Goal: Task Accomplishment & Management: Manage account settings

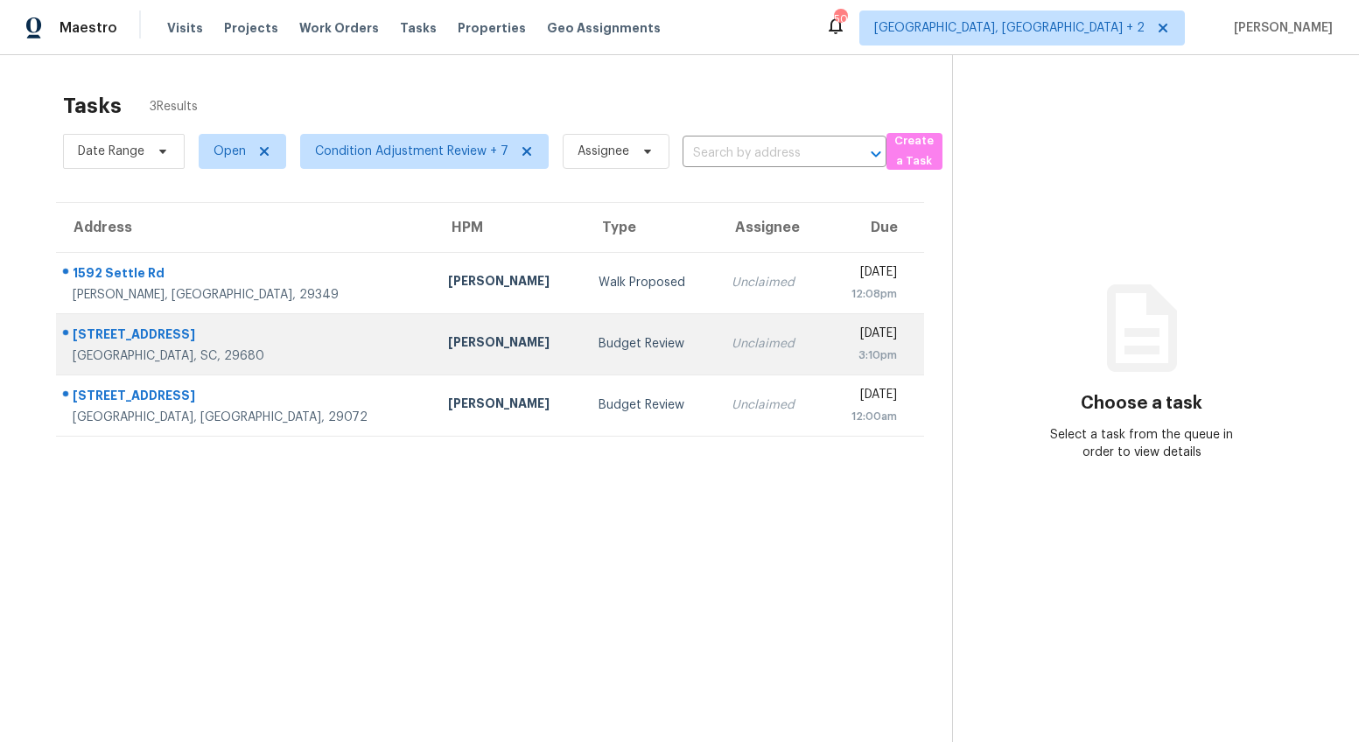
click at [448, 354] on div "[PERSON_NAME]" at bounding box center [509, 344] width 123 height 22
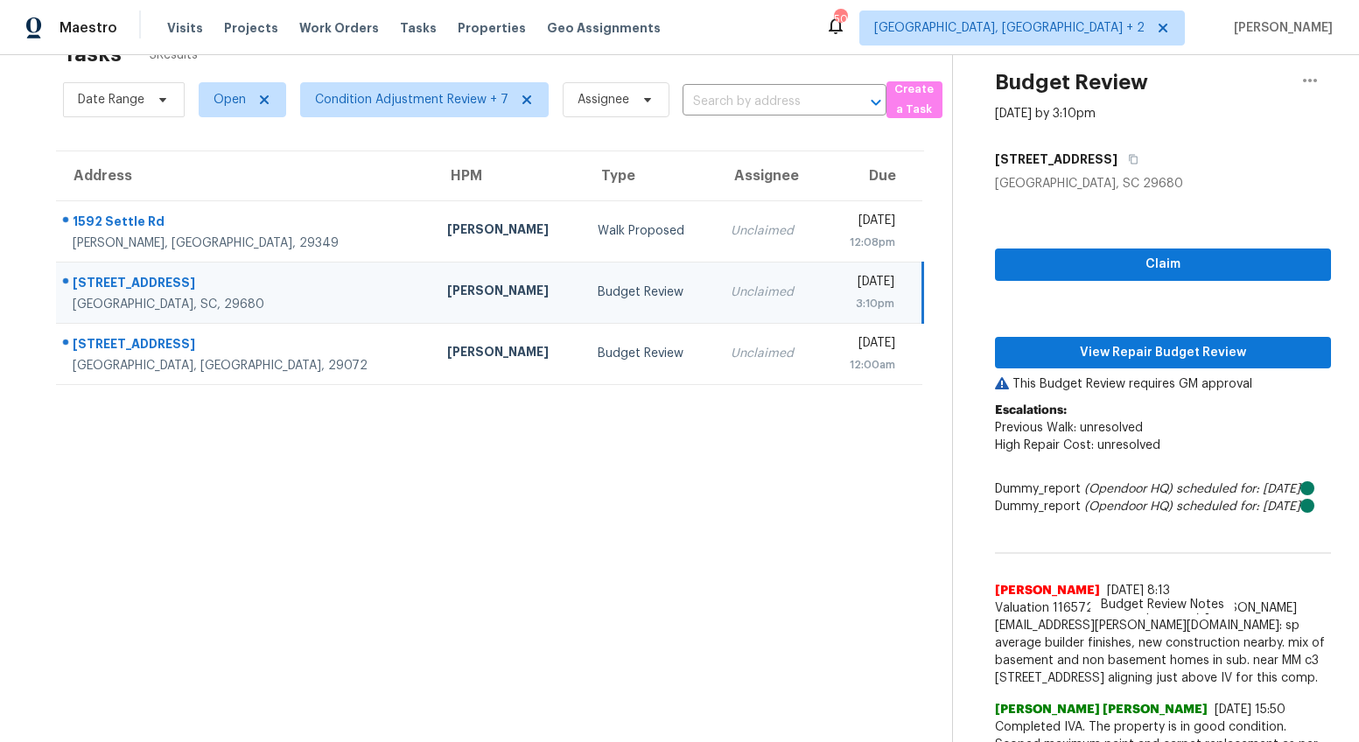
scroll to position [126, 0]
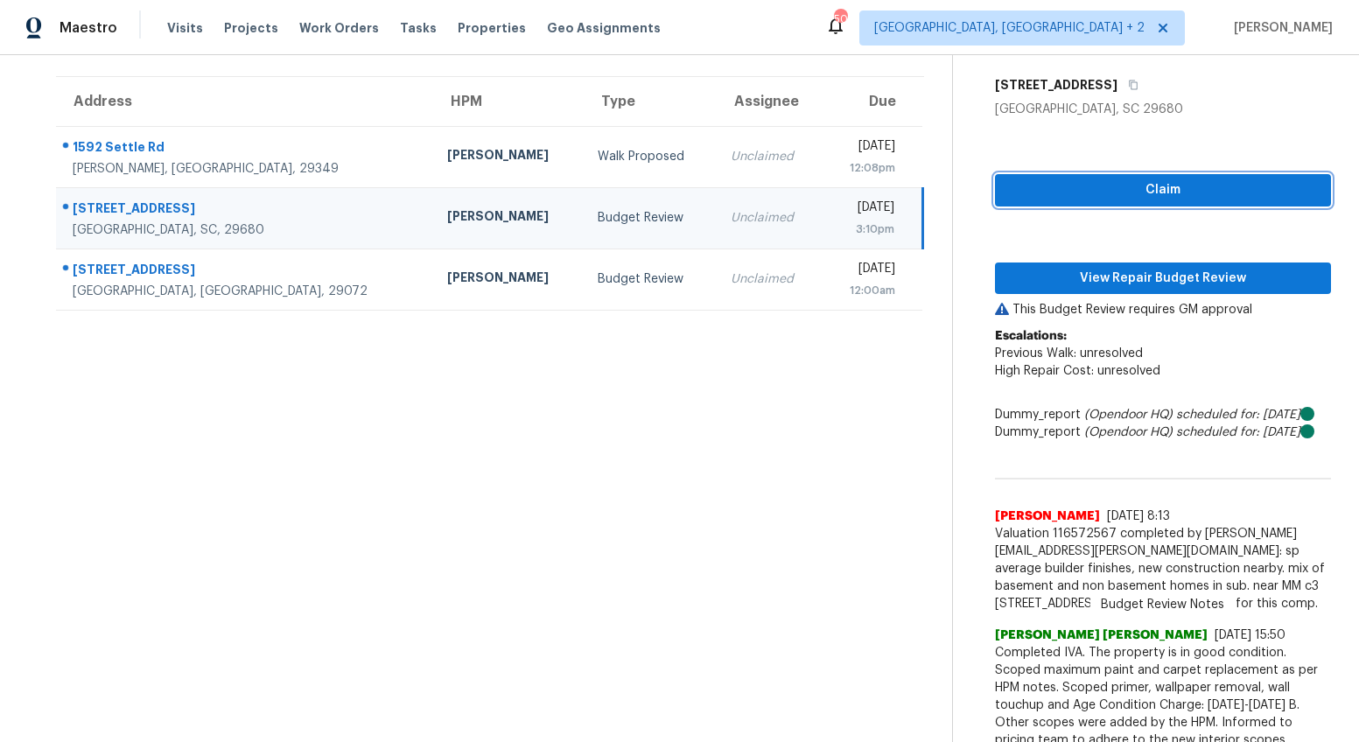
click at [1189, 183] on span "Claim" at bounding box center [1163, 190] width 308 height 22
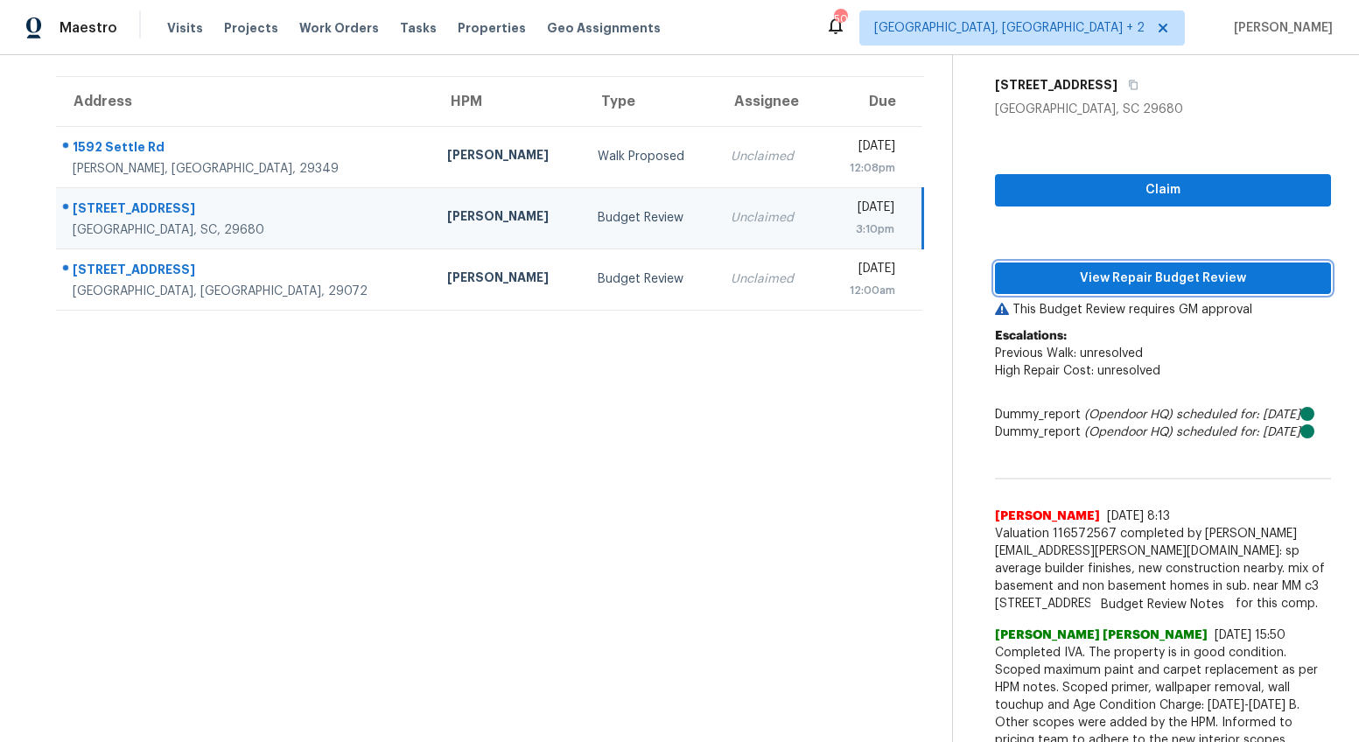
click at [1155, 288] on span "View Repair Budget Review" at bounding box center [1163, 279] width 308 height 22
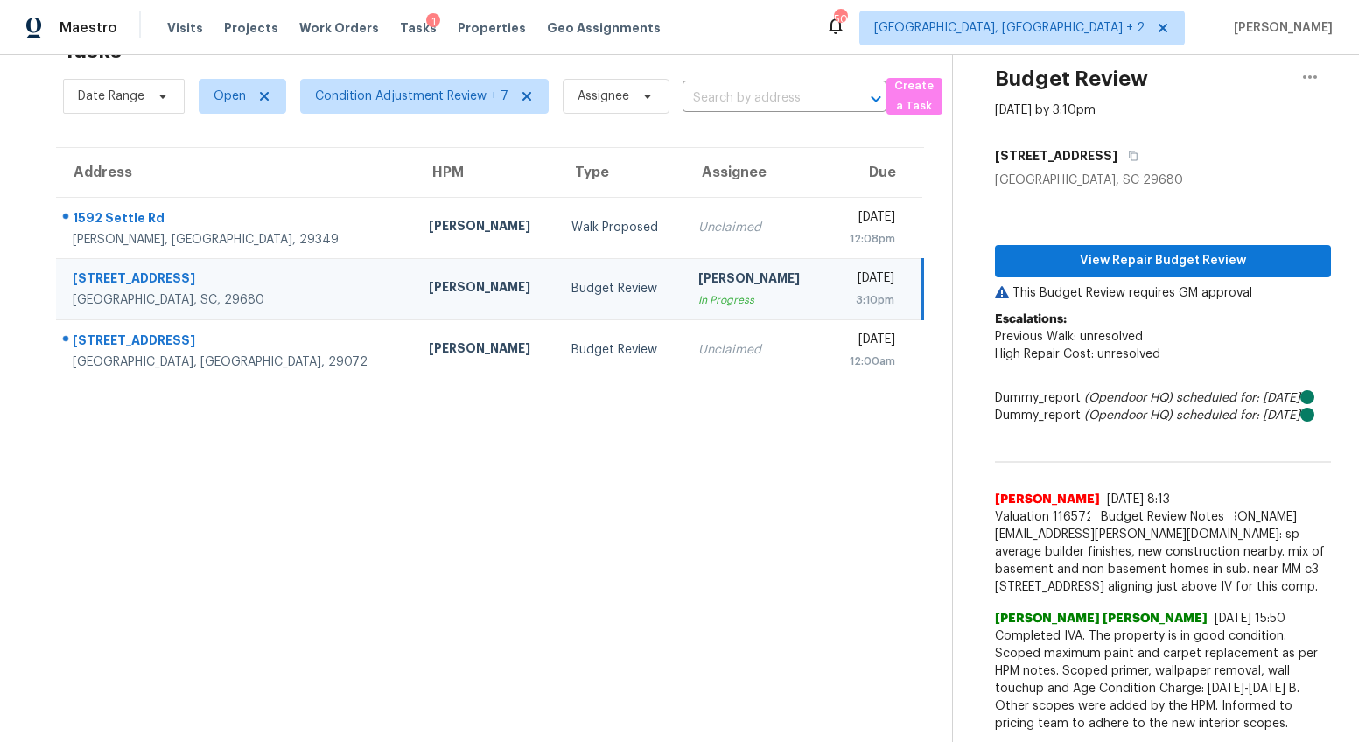
scroll to position [103, 0]
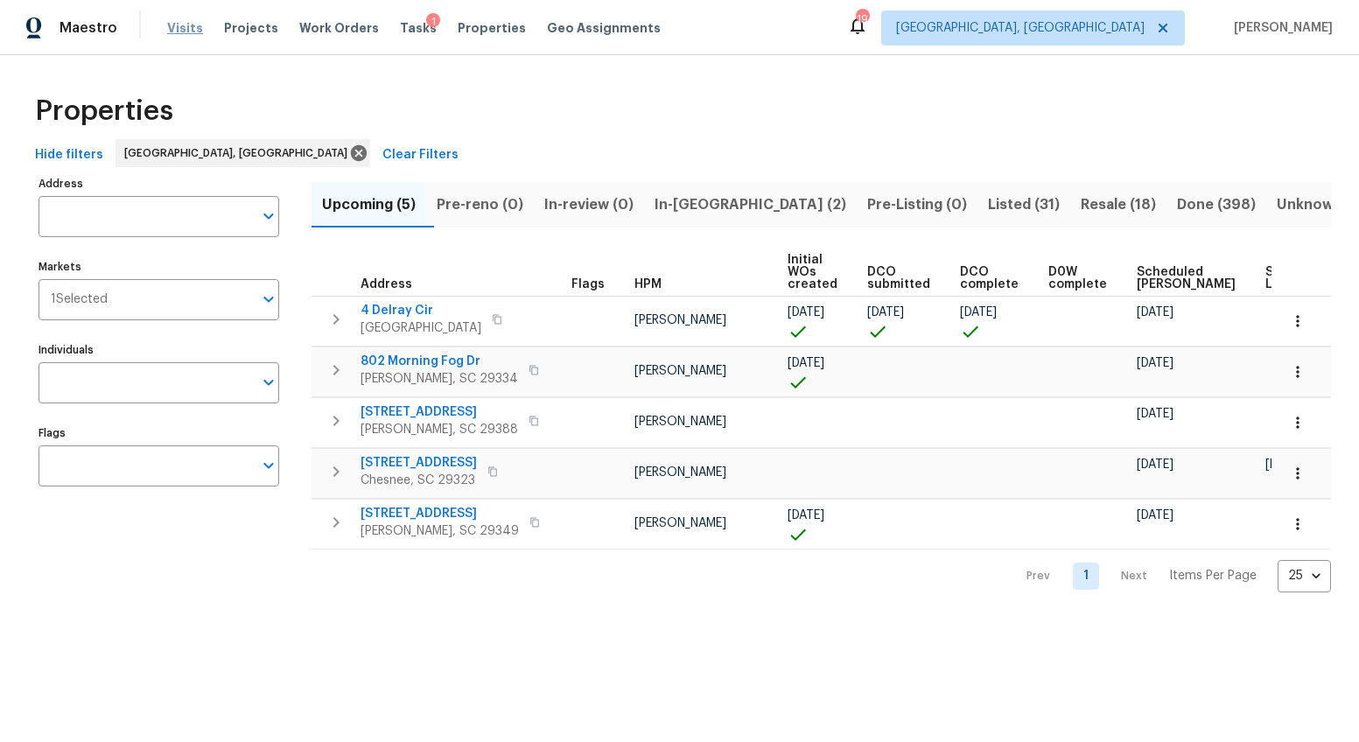
click at [182, 27] on span "Visits" at bounding box center [185, 28] width 36 height 18
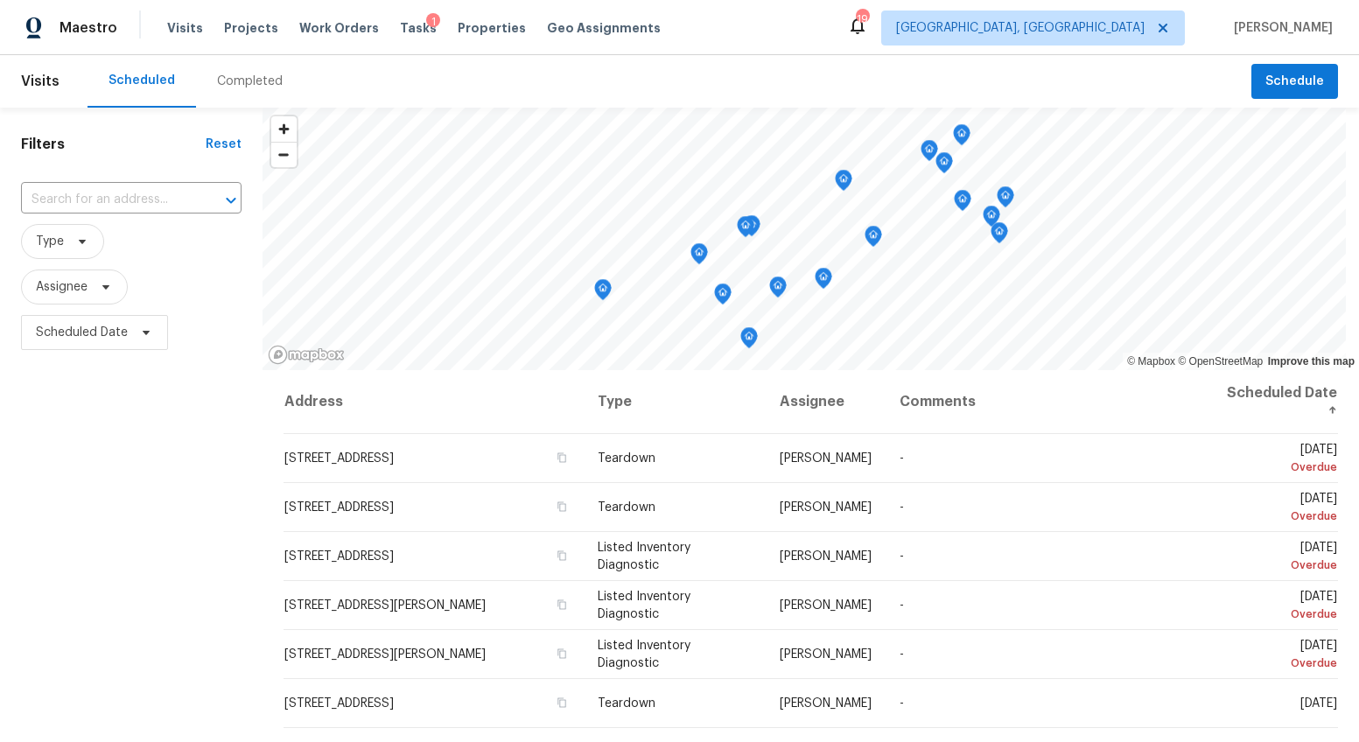
click at [196, 106] on div "Completed" at bounding box center [250, 81] width 108 height 53
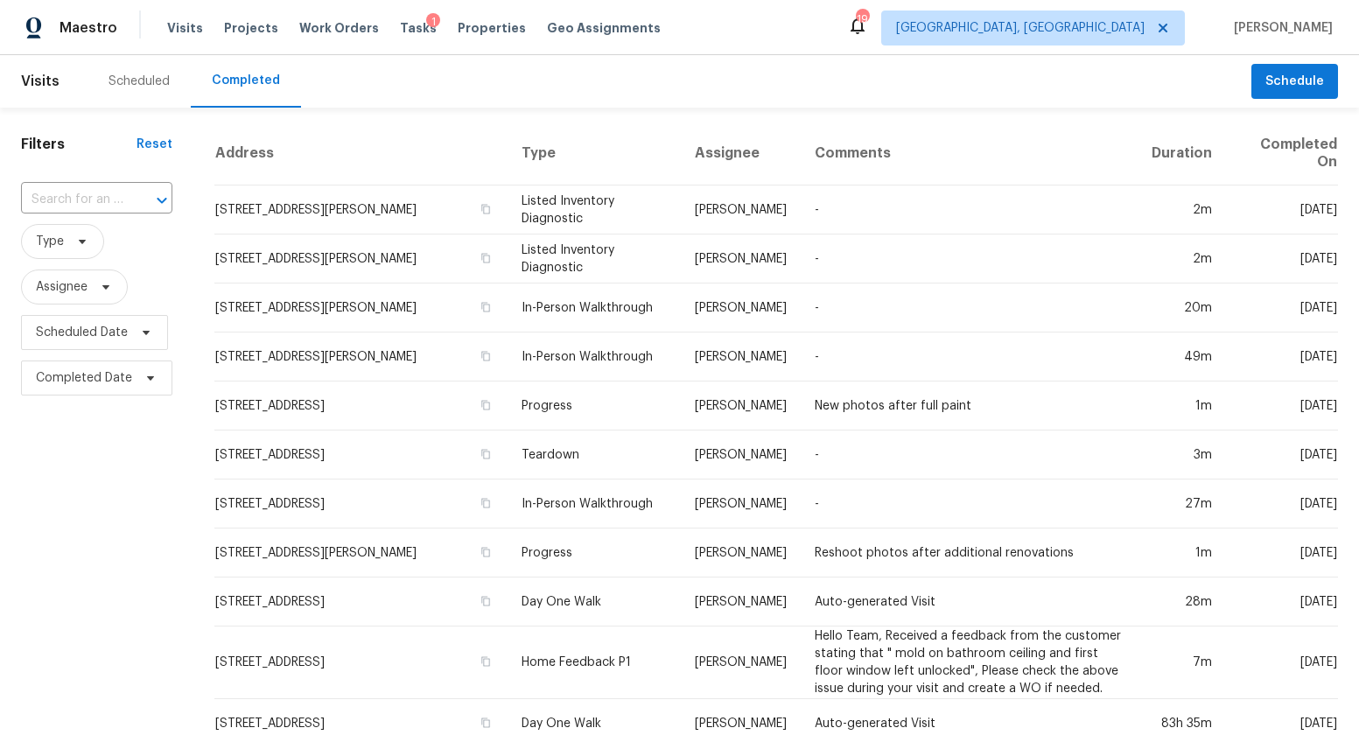
click at [102, 193] on input "text" at bounding box center [72, 199] width 102 height 27
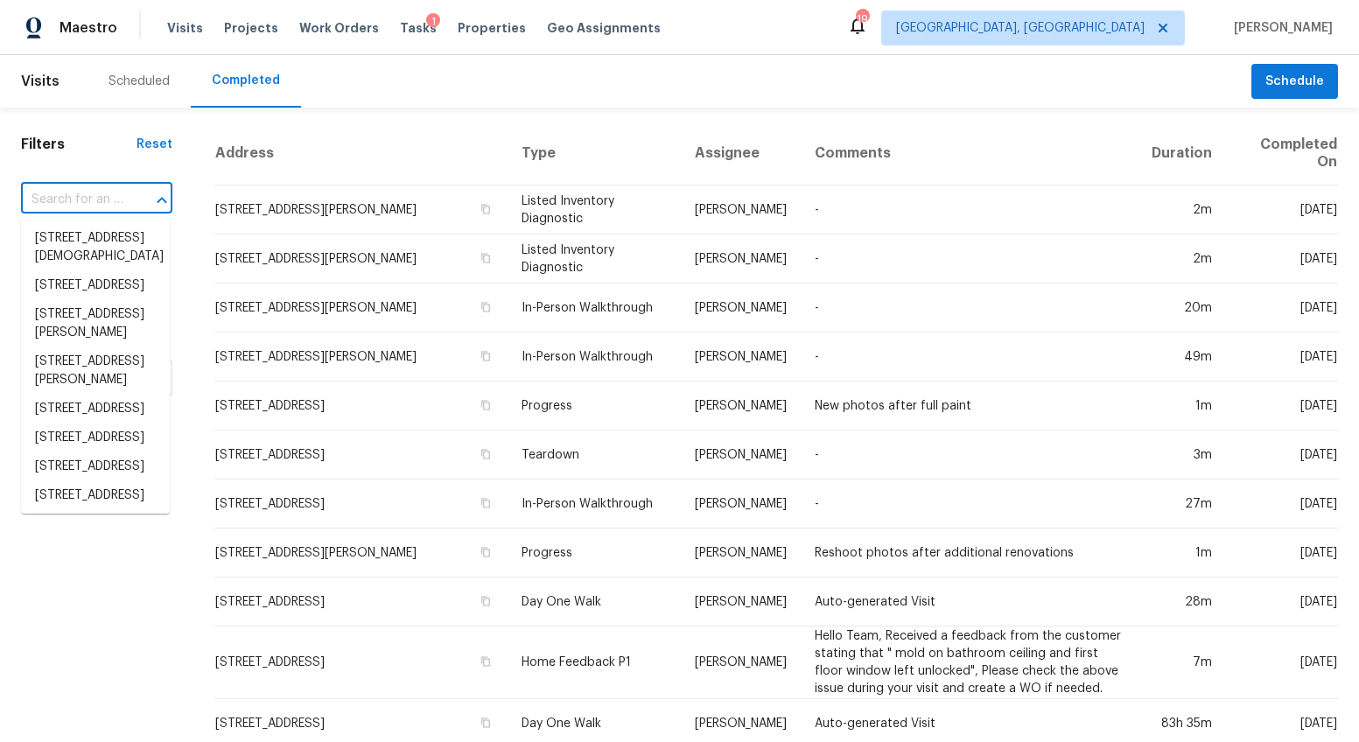
paste input "126 Blue Springs Way, Simpsonville, SC 29680"
type input "126 Blue Springs Way, Simpsonville, SC 29680"
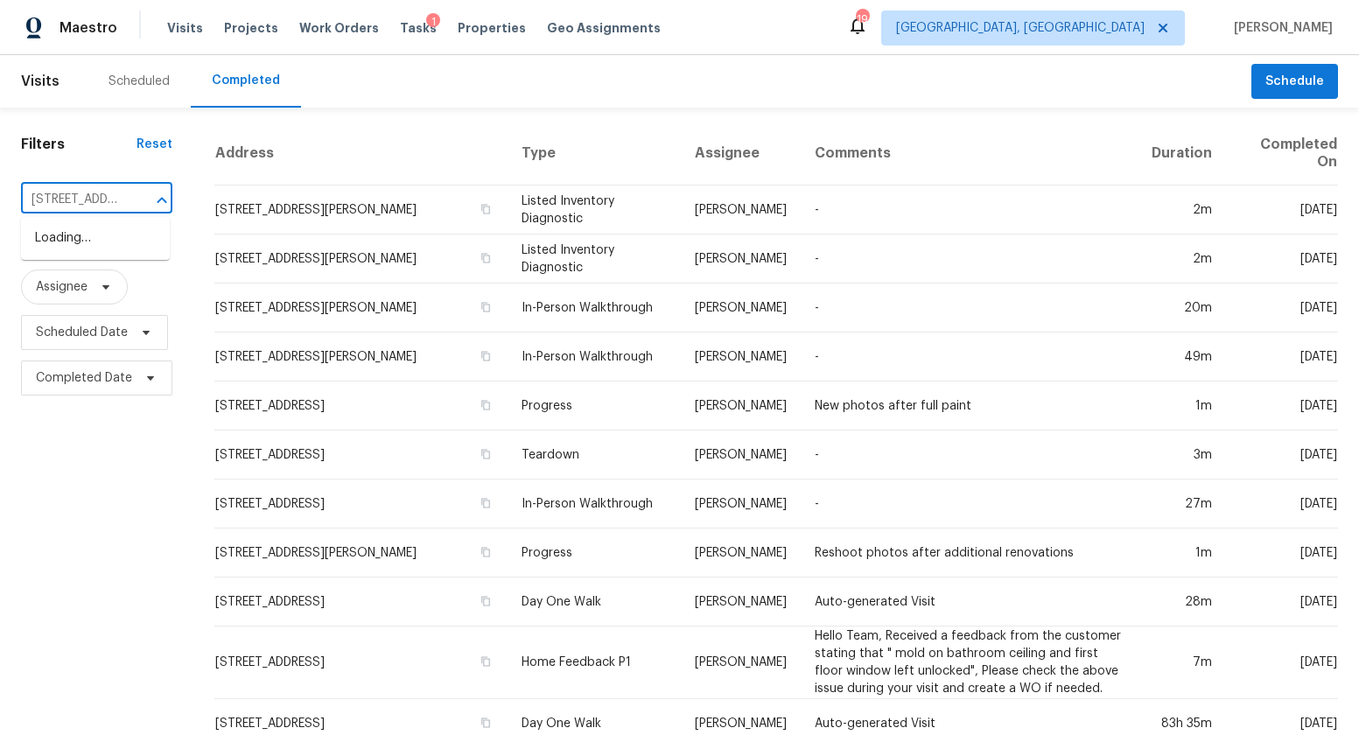
scroll to position [0, 175]
click at [95, 241] on li "126 Blue Springs Way, Simpsonville, SC 29680" at bounding box center [95, 238] width 149 height 29
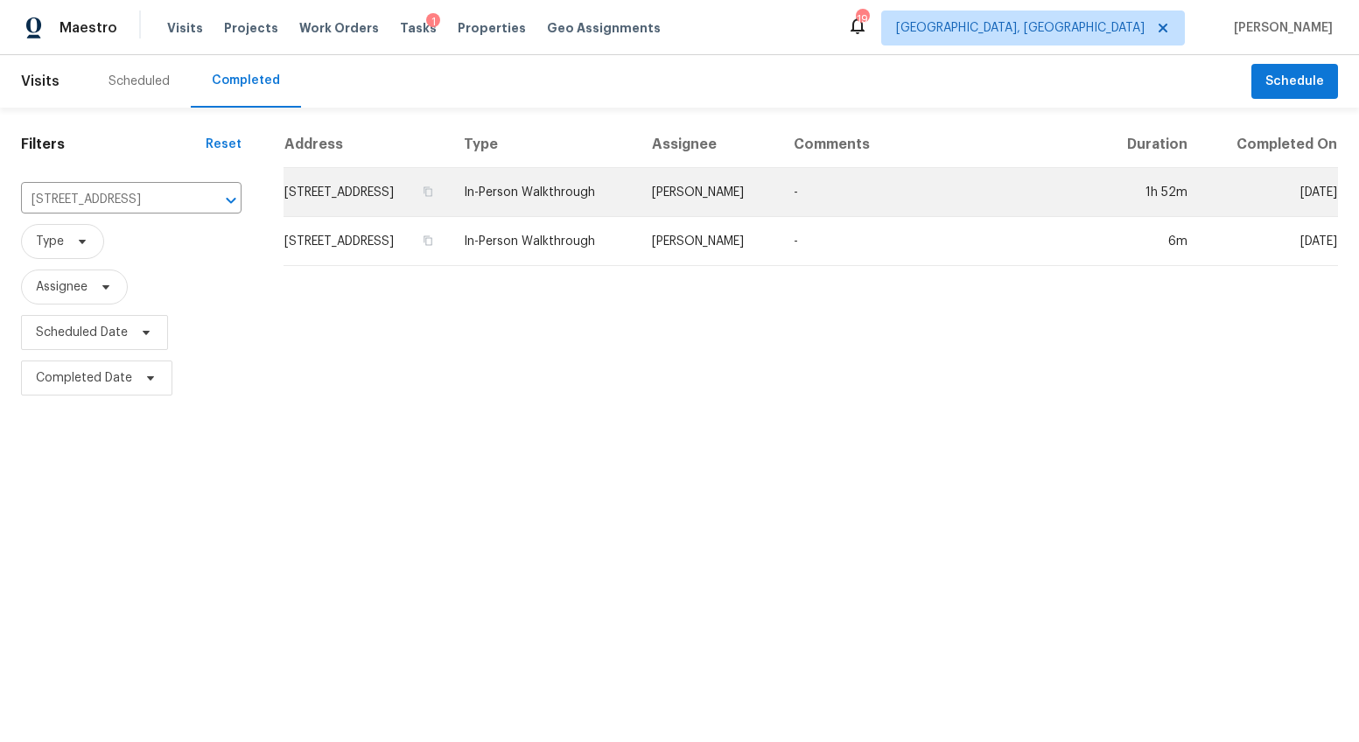
click at [381, 217] on td "126 Blue Springs Way, Simpsonville, SC 29680" at bounding box center [367, 192] width 166 height 49
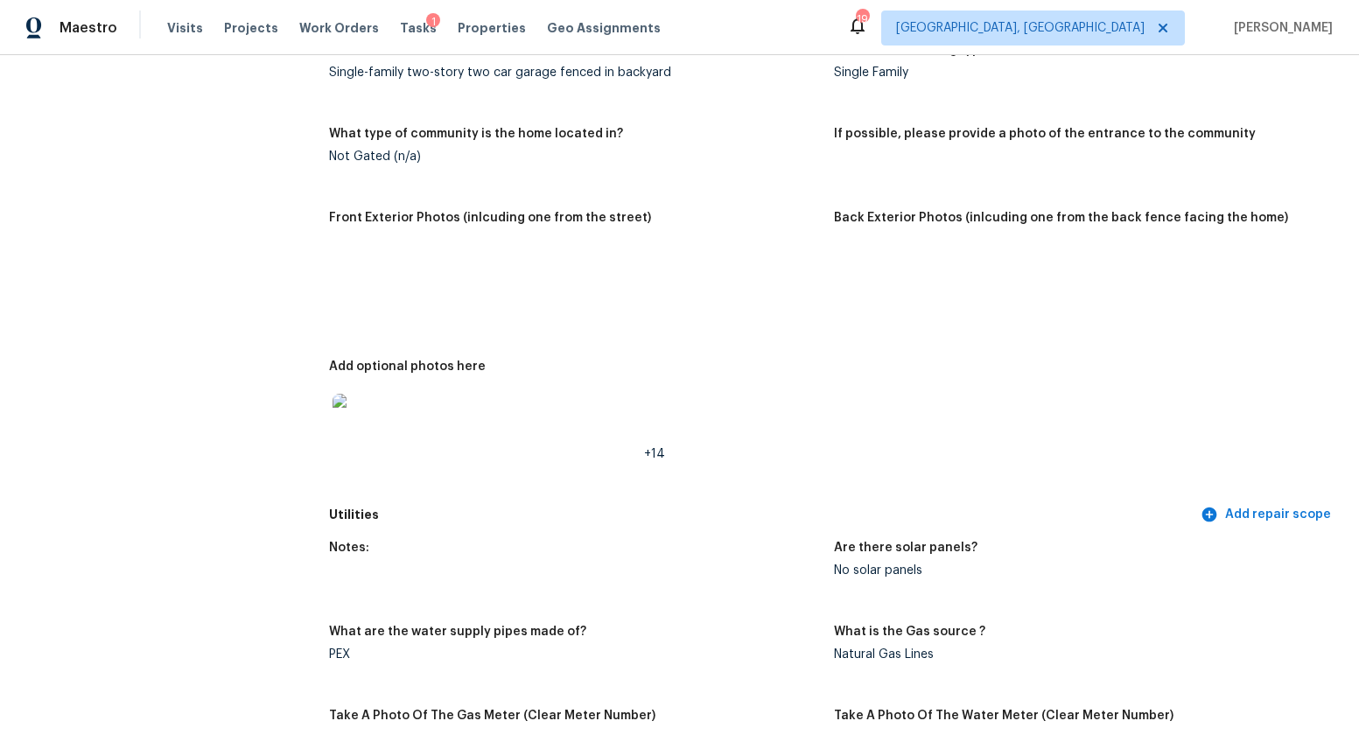
scroll to position [737, 0]
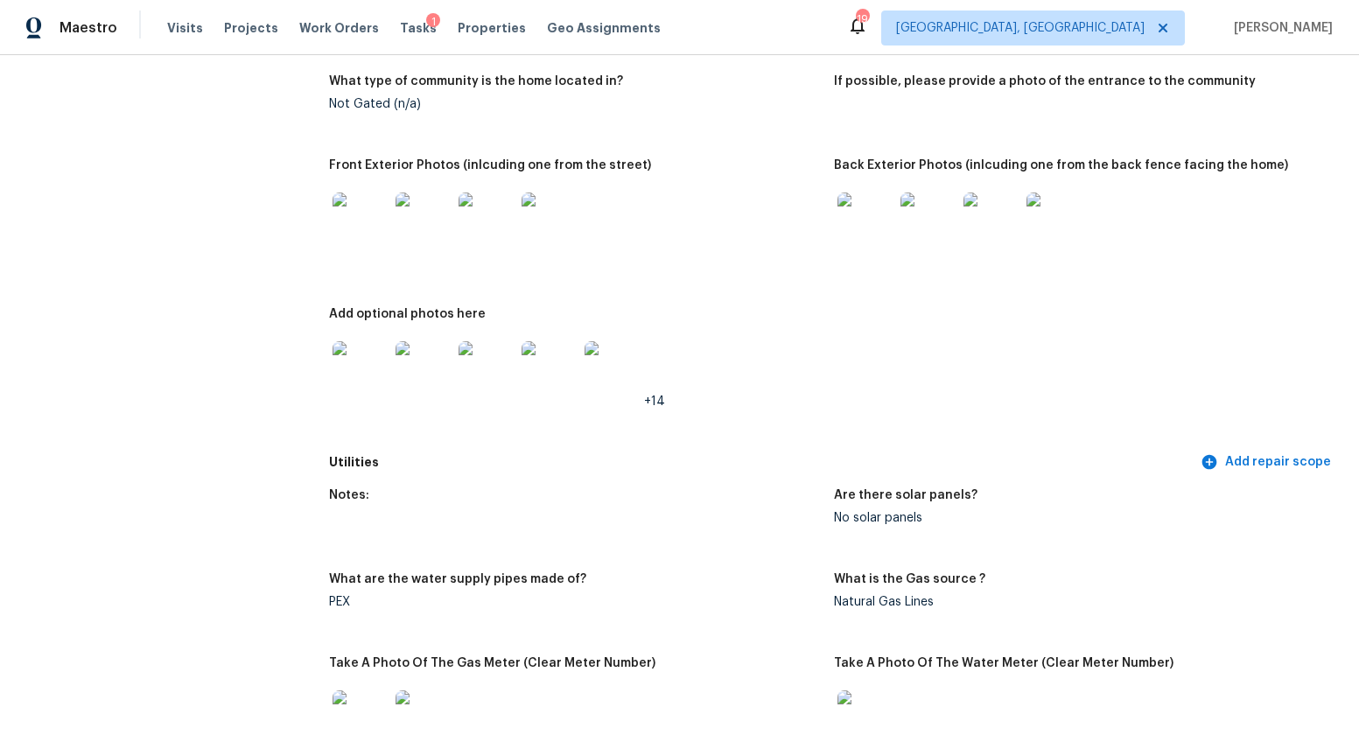
click at [364, 210] on img at bounding box center [361, 221] width 56 height 56
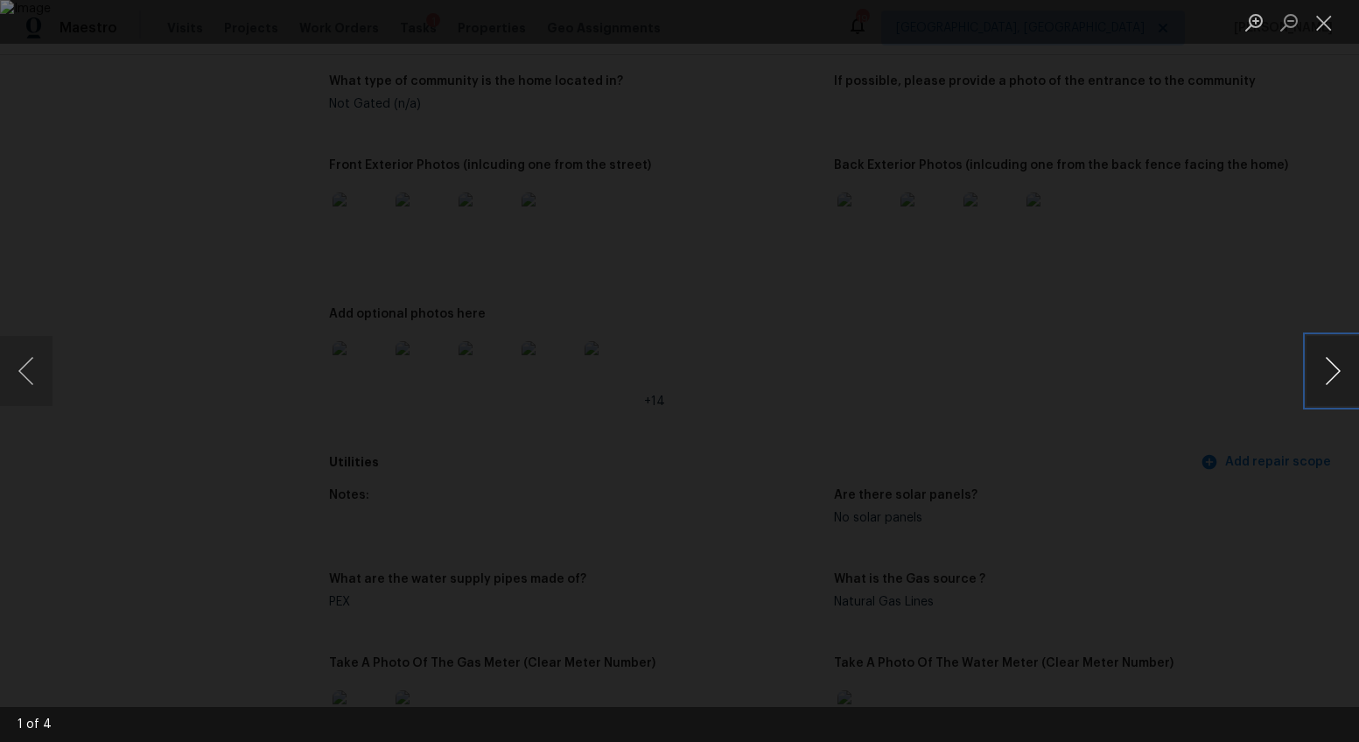
click at [1339, 368] on button "Next image" at bounding box center [1333, 371] width 53 height 70
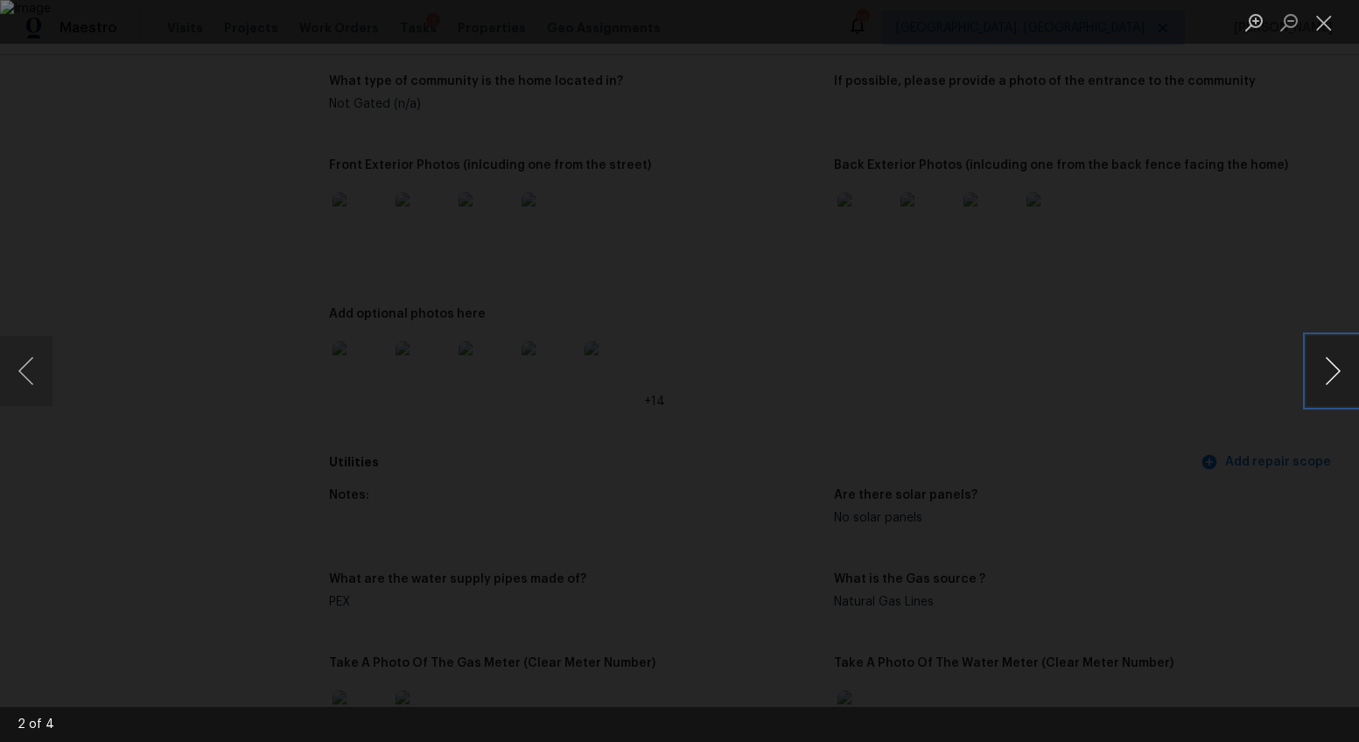
click at [1308, 359] on button "Next image" at bounding box center [1333, 371] width 53 height 70
click at [1251, 459] on div "Lightbox" at bounding box center [679, 371] width 1359 height 742
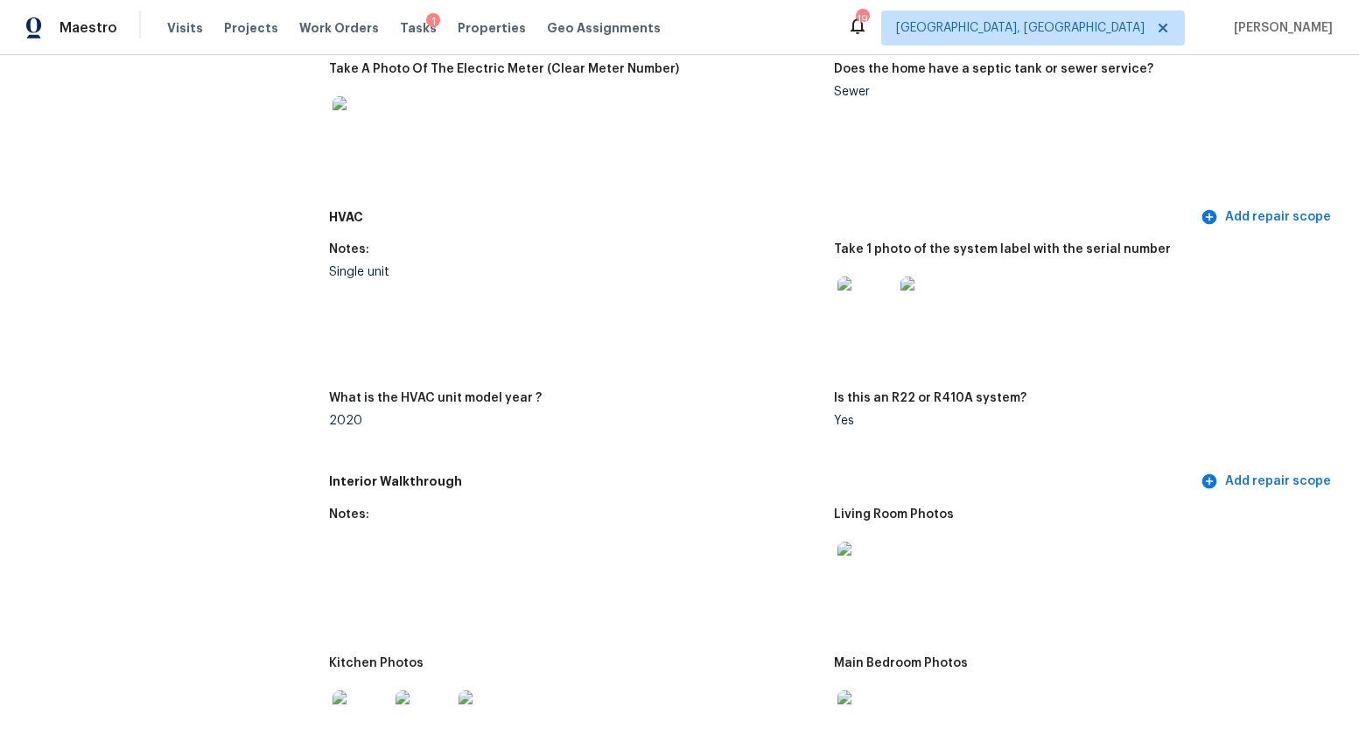
scroll to position [1746, 0]
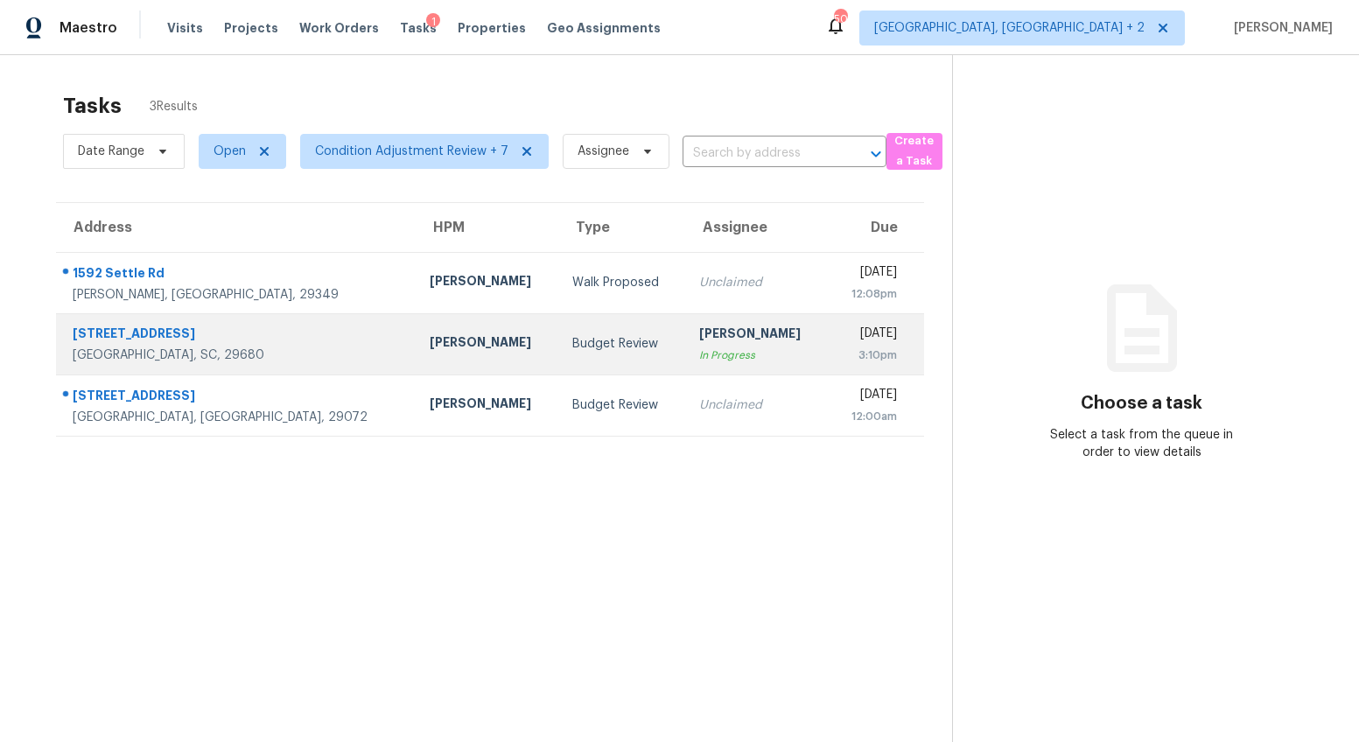
click at [416, 330] on td "[PERSON_NAME]" at bounding box center [487, 343] width 143 height 61
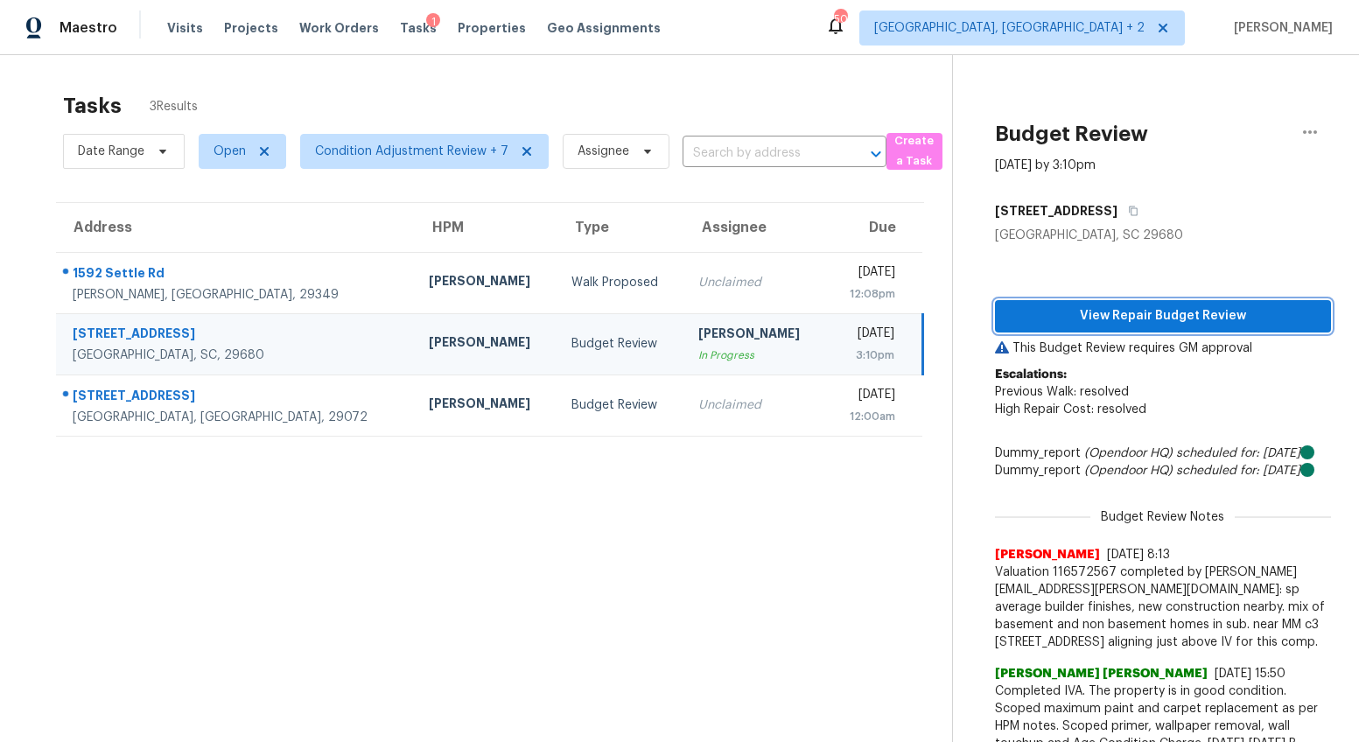
click at [1112, 311] on span "View Repair Budget Review" at bounding box center [1163, 316] width 308 height 22
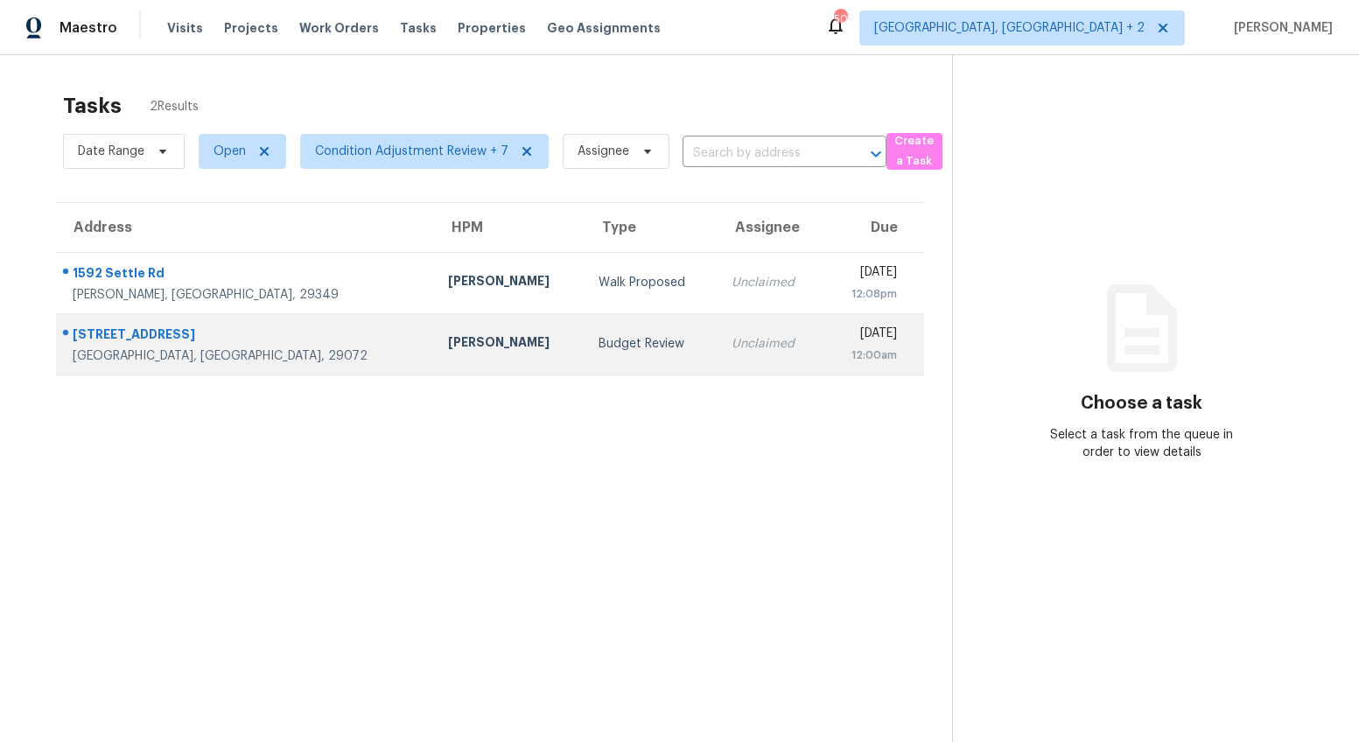
click at [448, 333] on div "[PERSON_NAME]" at bounding box center [509, 344] width 123 height 22
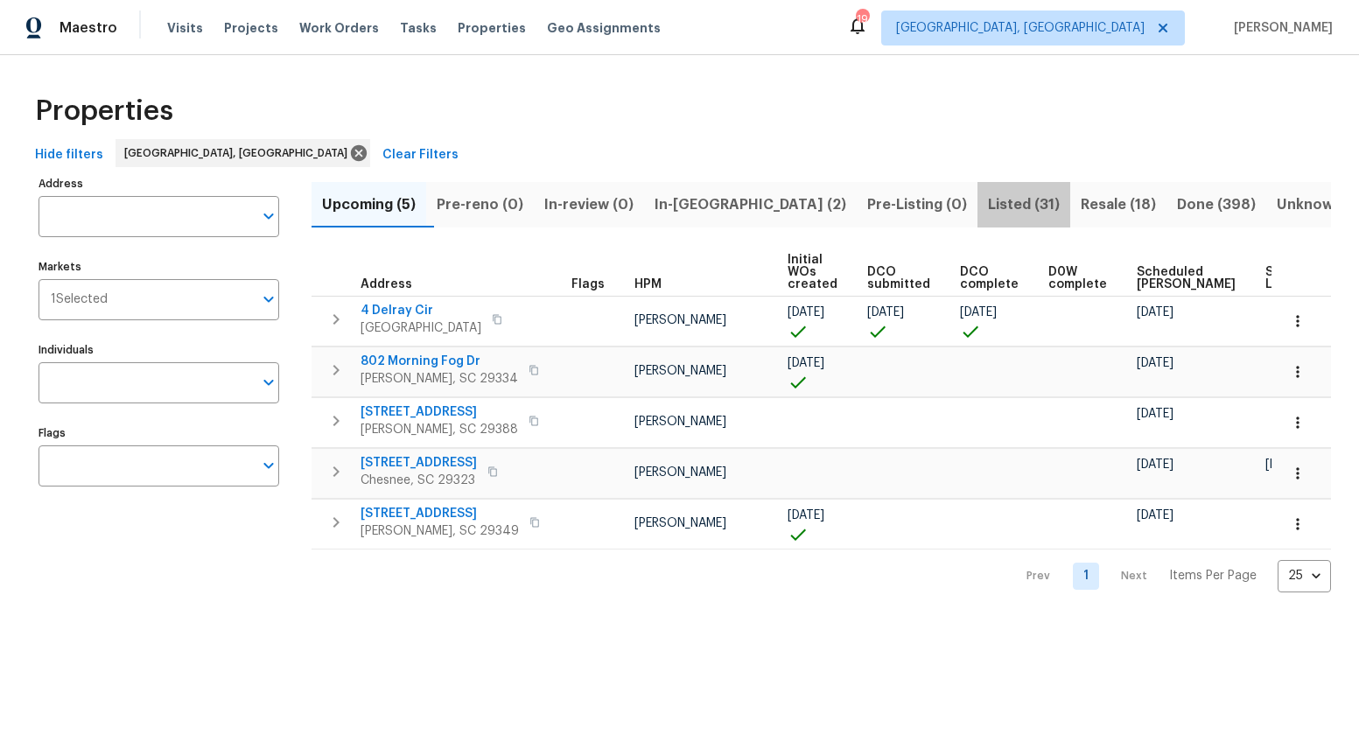
click at [988, 211] on span "Listed (31)" at bounding box center [1024, 205] width 72 height 25
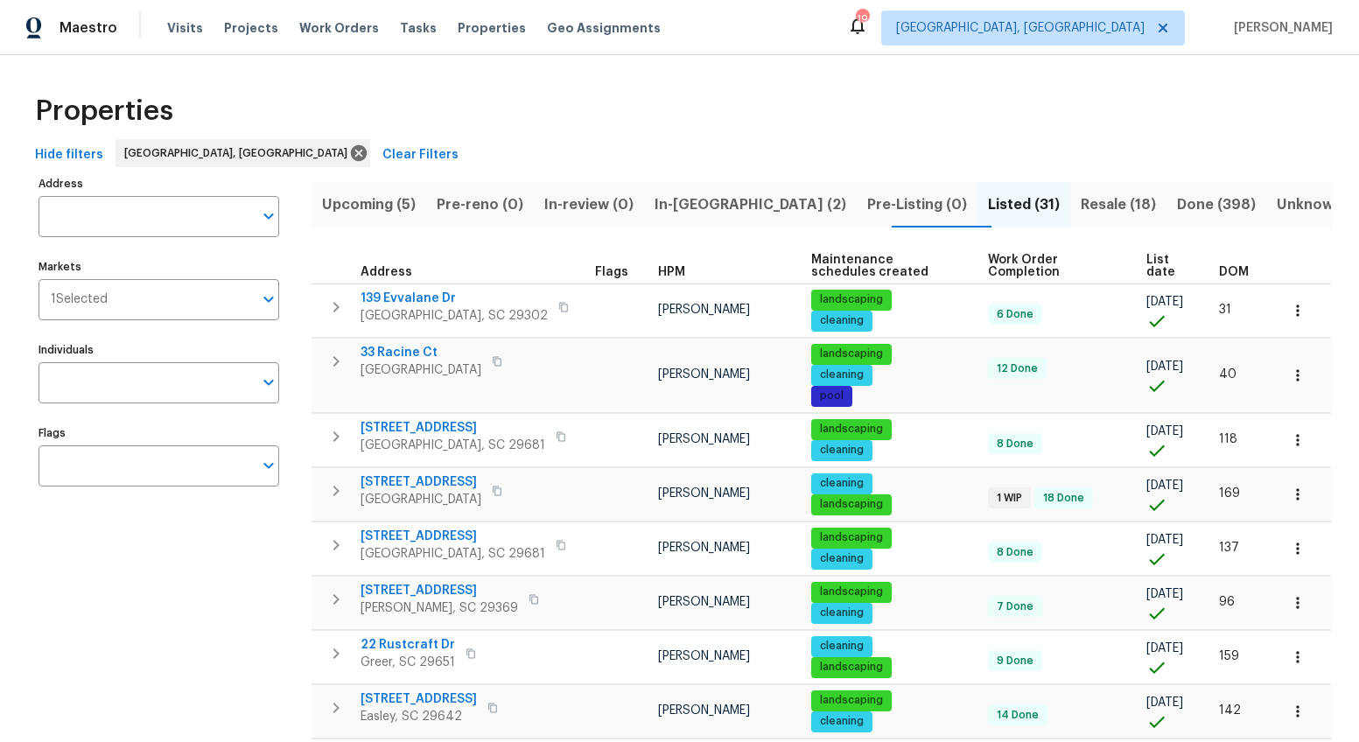
click at [1224, 270] on span "DOM" at bounding box center [1234, 272] width 30 height 12
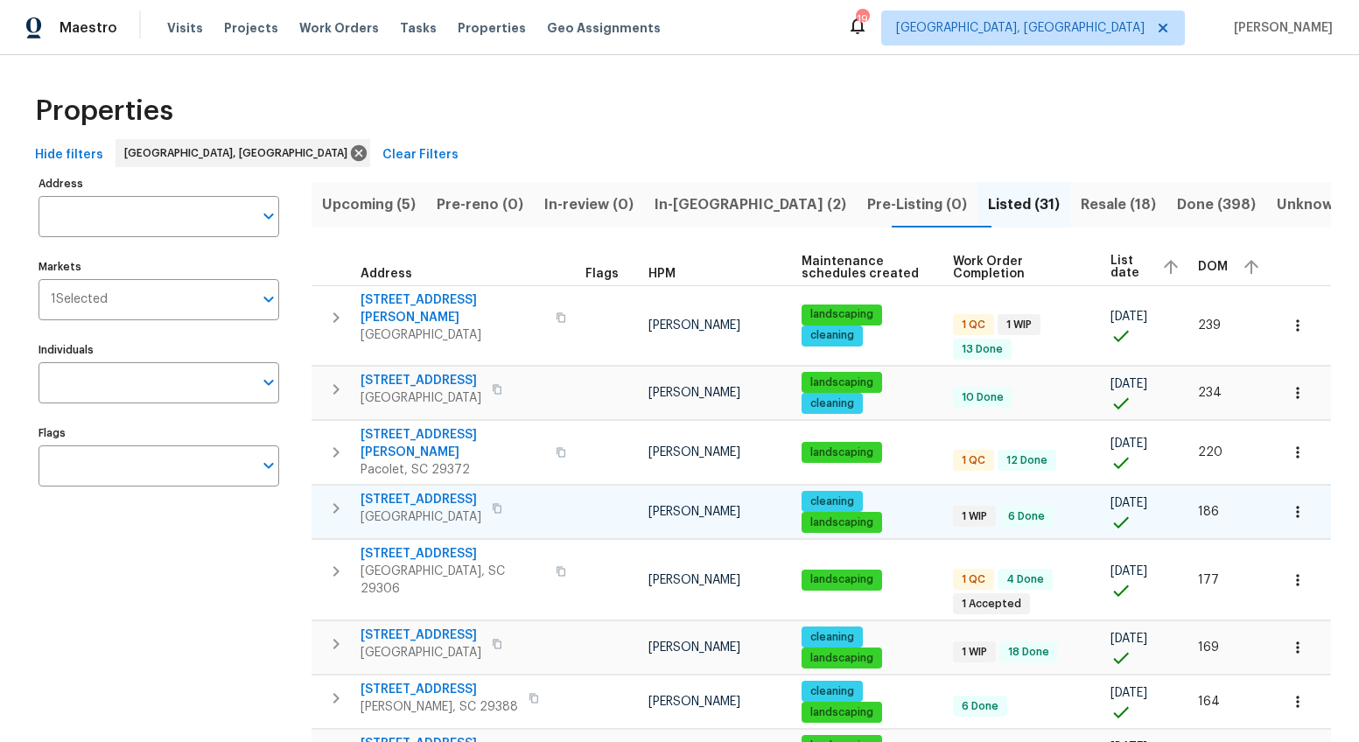
click at [411, 491] on span "10 Maplecroft St" at bounding box center [421, 500] width 121 height 18
click at [352, 186] on button "Upcoming (5)" at bounding box center [369, 205] width 115 height 46
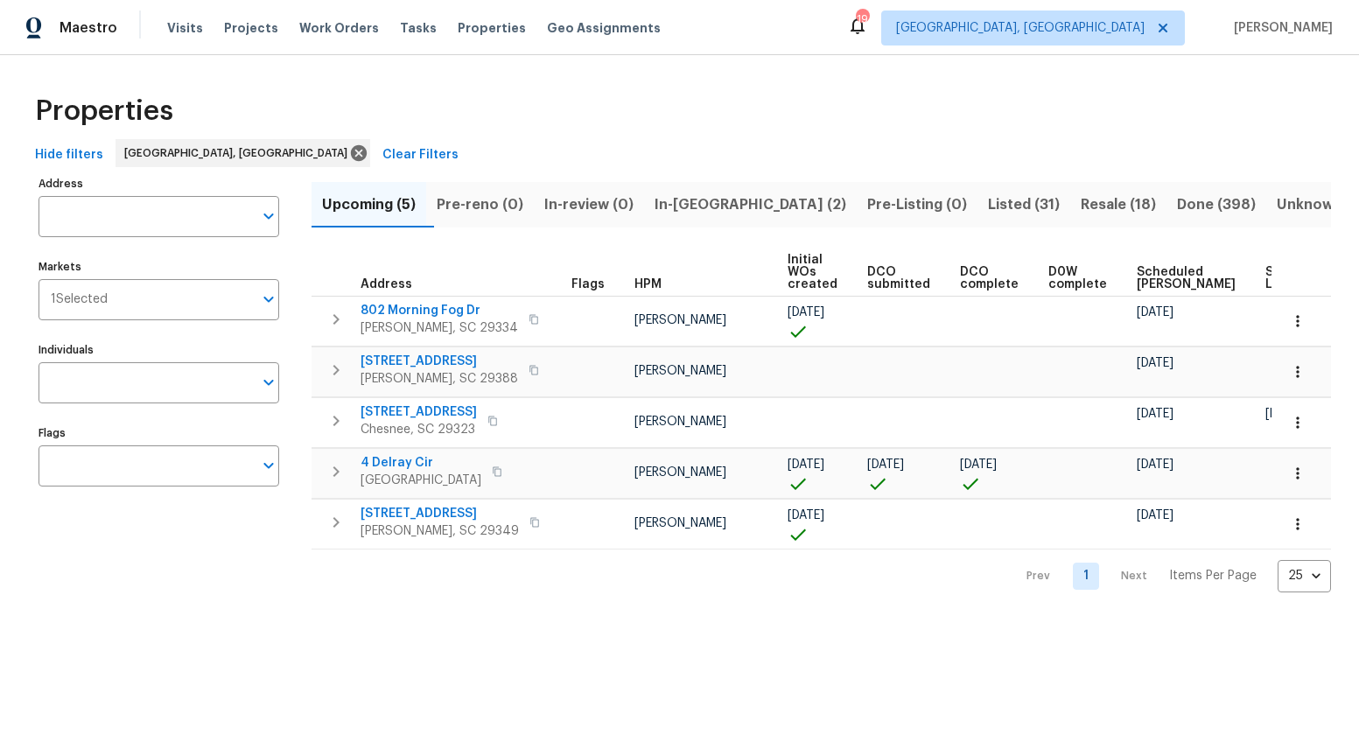
click at [1147, 264] on th "Scheduled COE" at bounding box center [1194, 273] width 129 height 48
click at [1143, 278] on span "Scheduled COE" at bounding box center [1186, 278] width 99 height 25
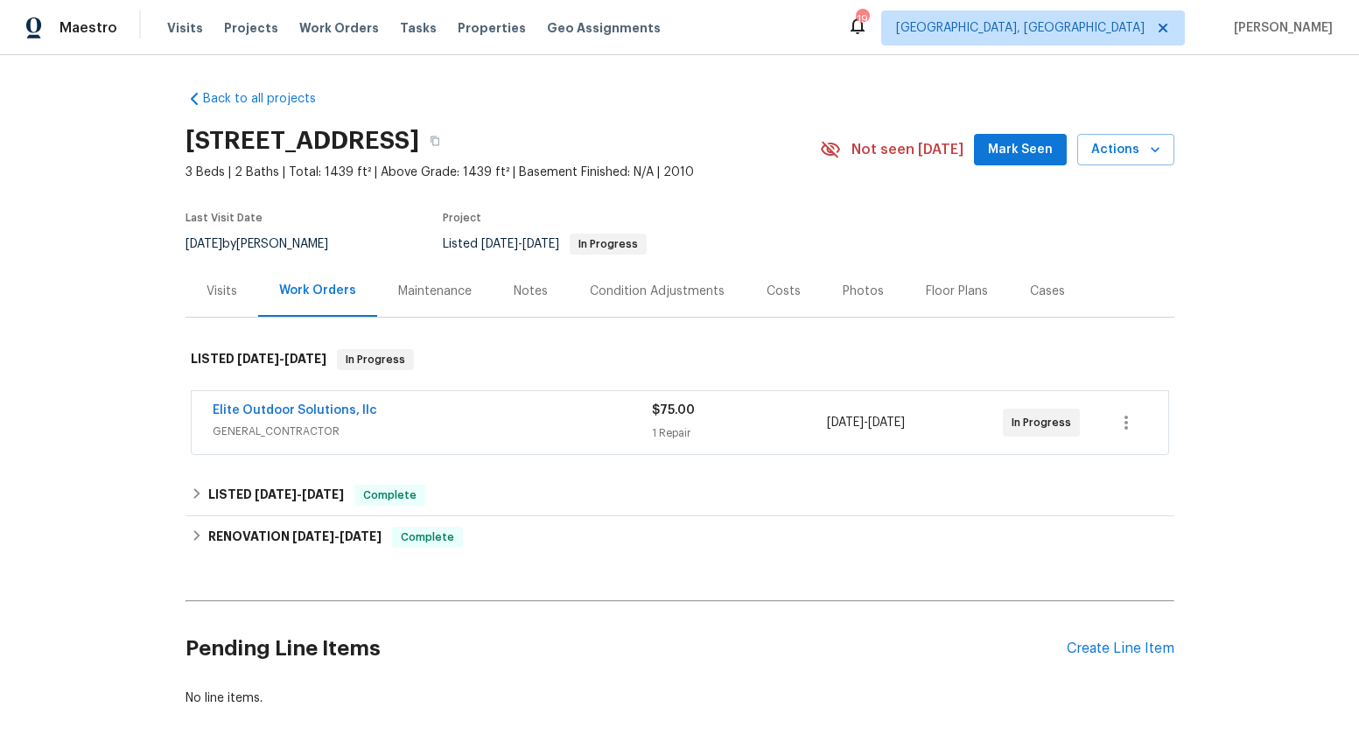
click at [212, 283] on div "Visits" at bounding box center [222, 292] width 31 height 18
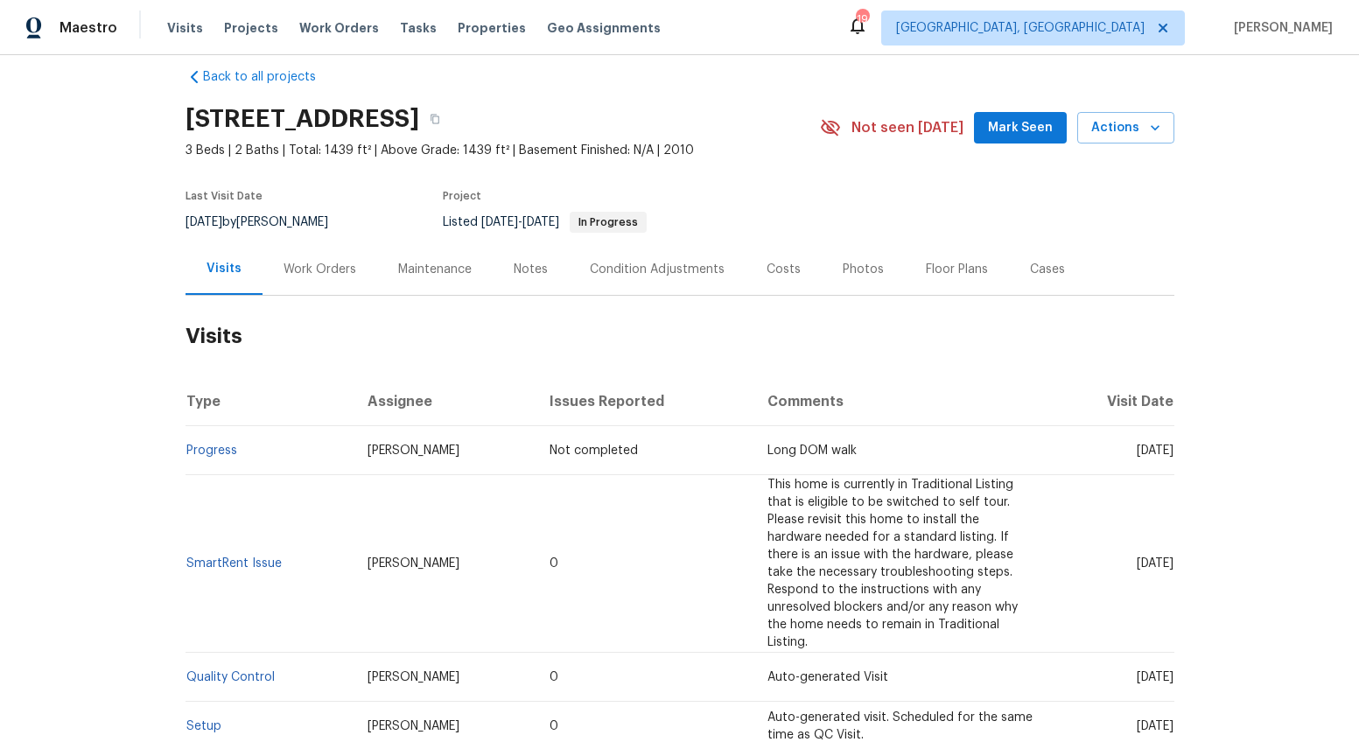
scroll to position [32, 0]
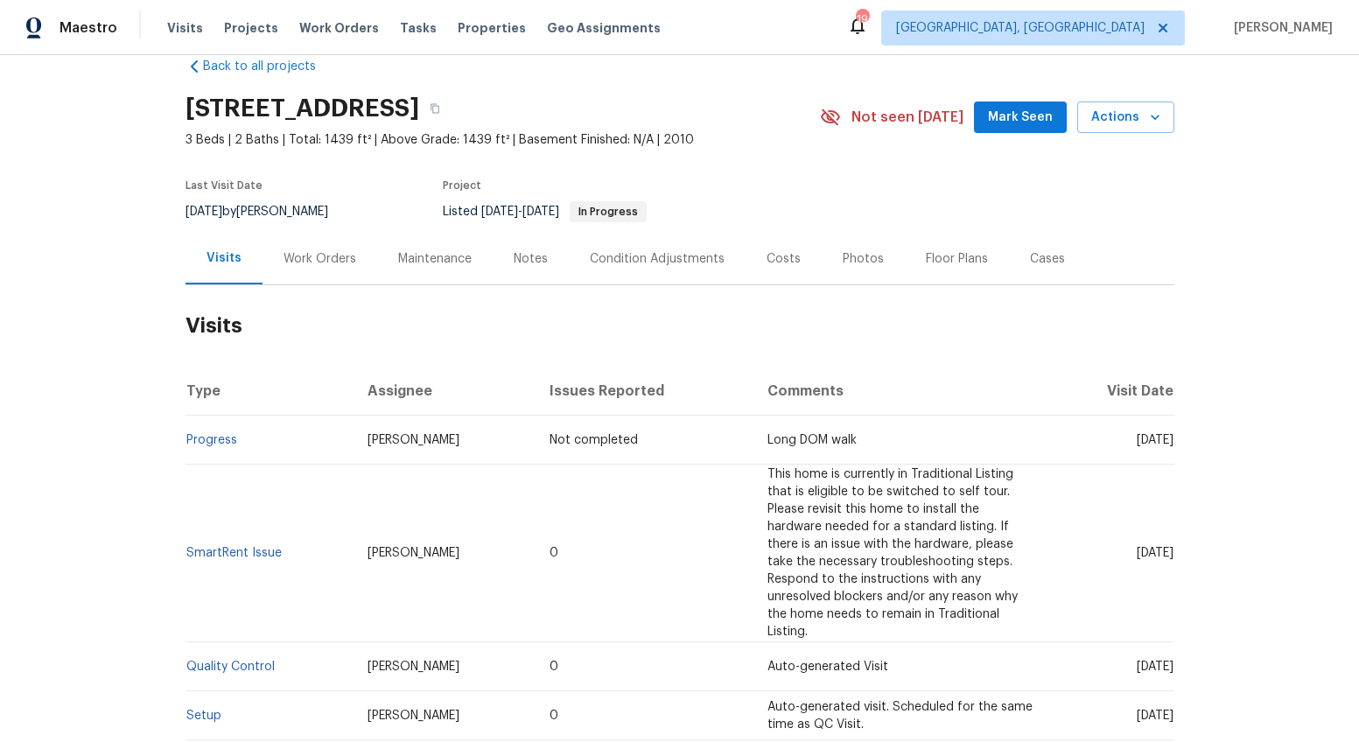
click at [298, 261] on div "Work Orders" at bounding box center [320, 259] width 73 height 18
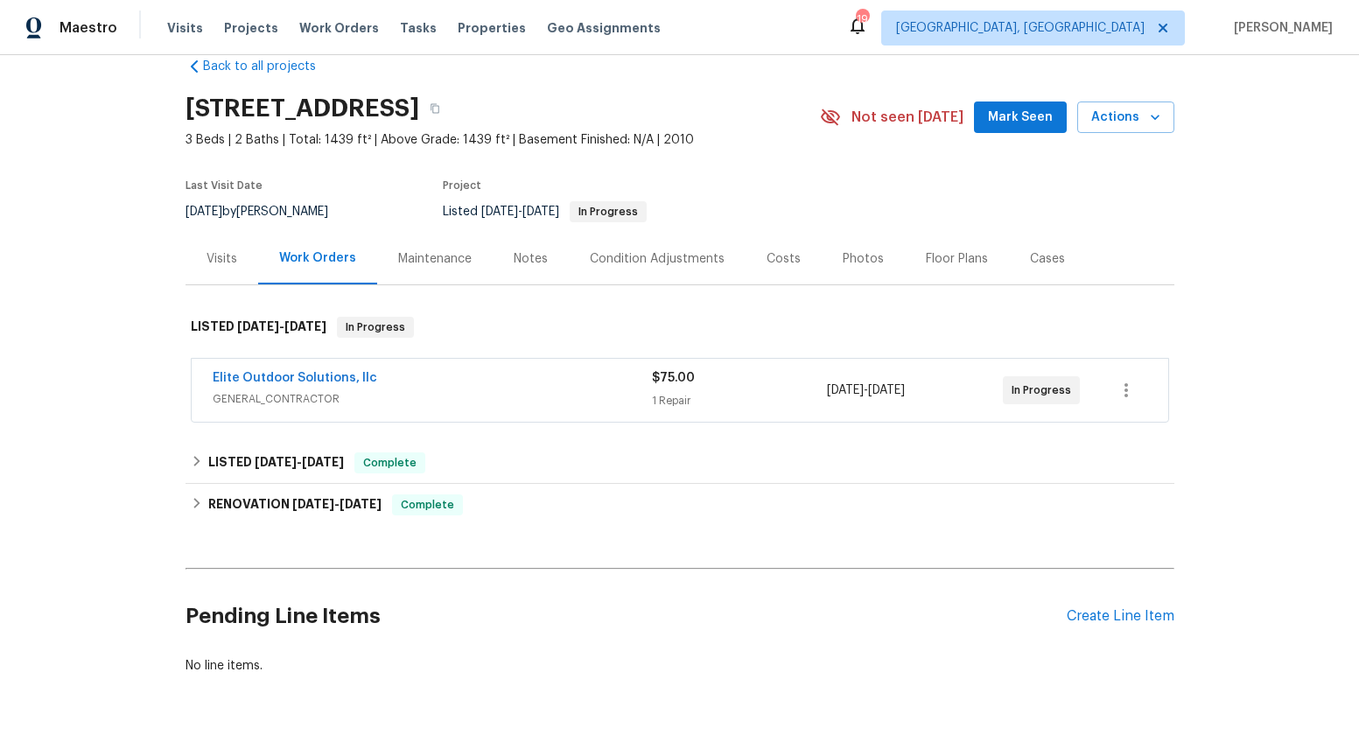
click at [453, 390] on span "GENERAL_CONTRACTOR" at bounding box center [432, 399] width 439 height 18
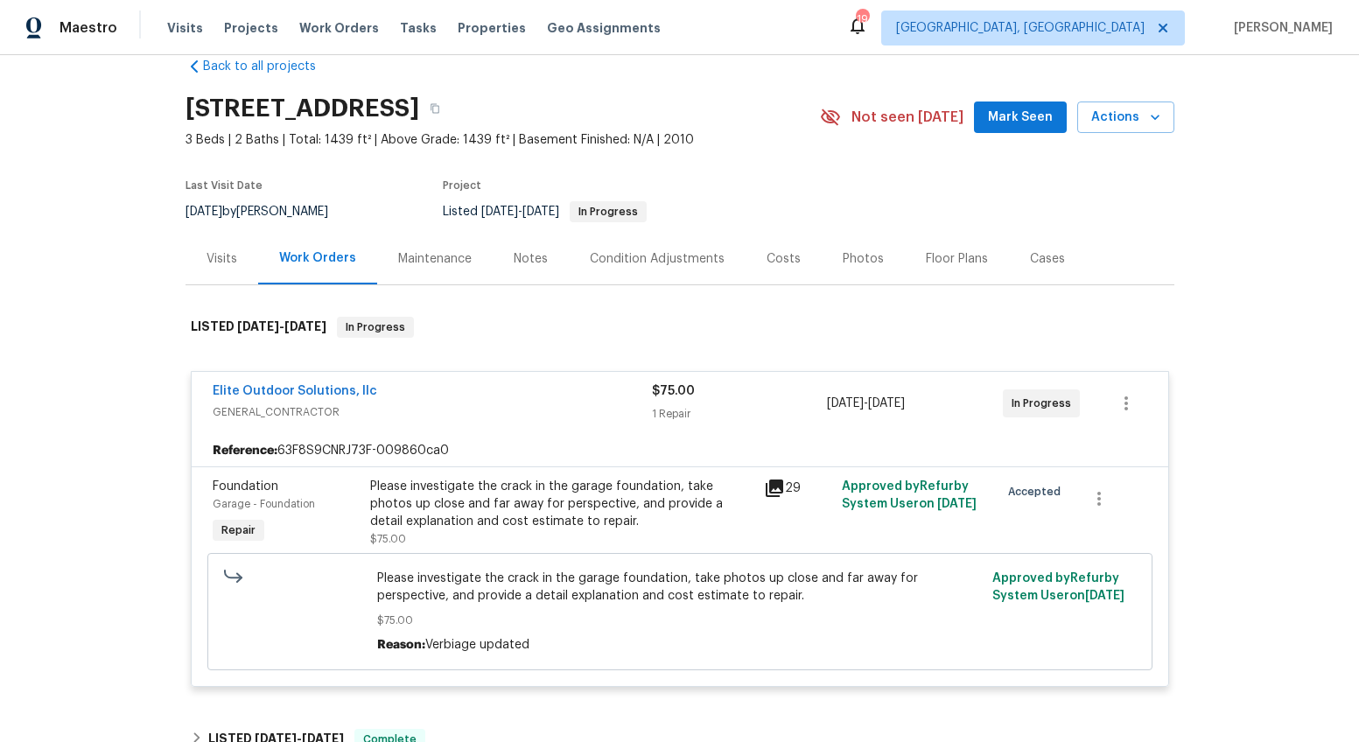
click at [453, 389] on div "Elite Outdoor Solutions, llc" at bounding box center [432, 392] width 439 height 21
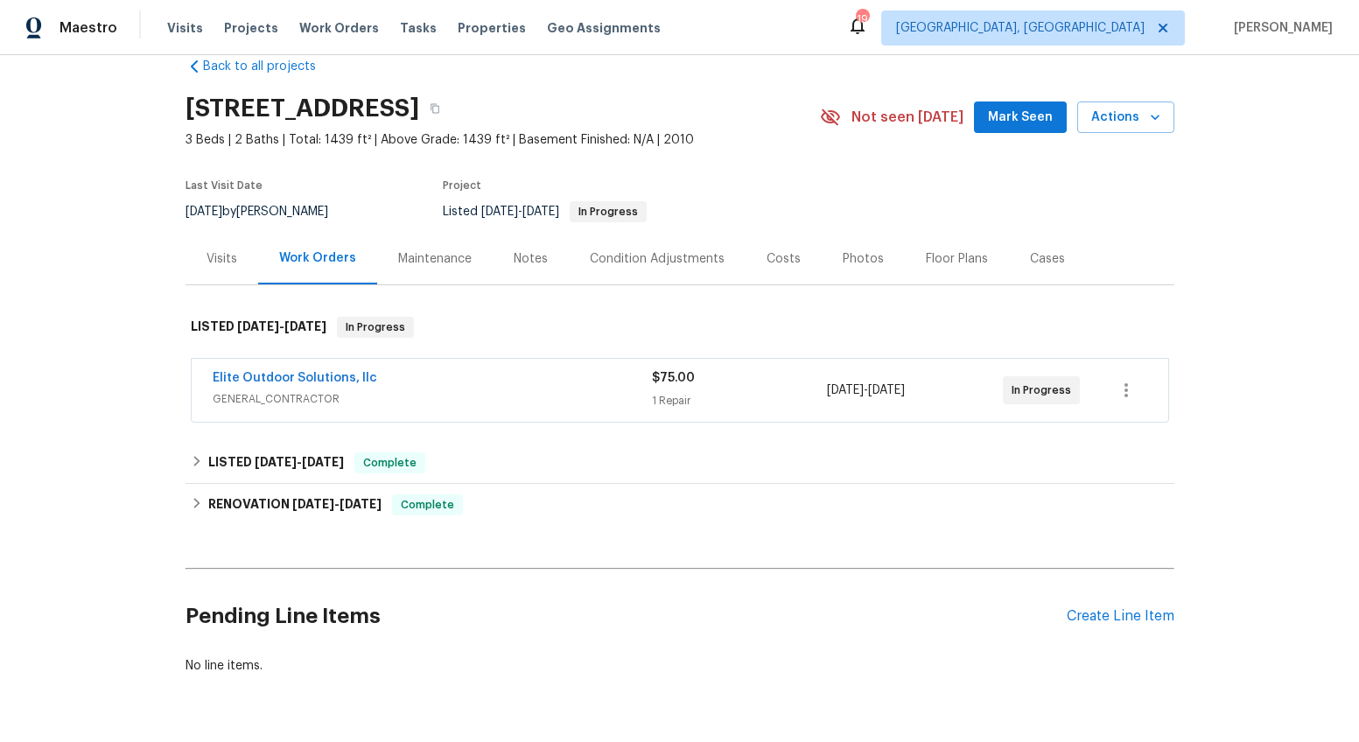
click at [220, 250] on div "Visits" at bounding box center [222, 259] width 31 height 18
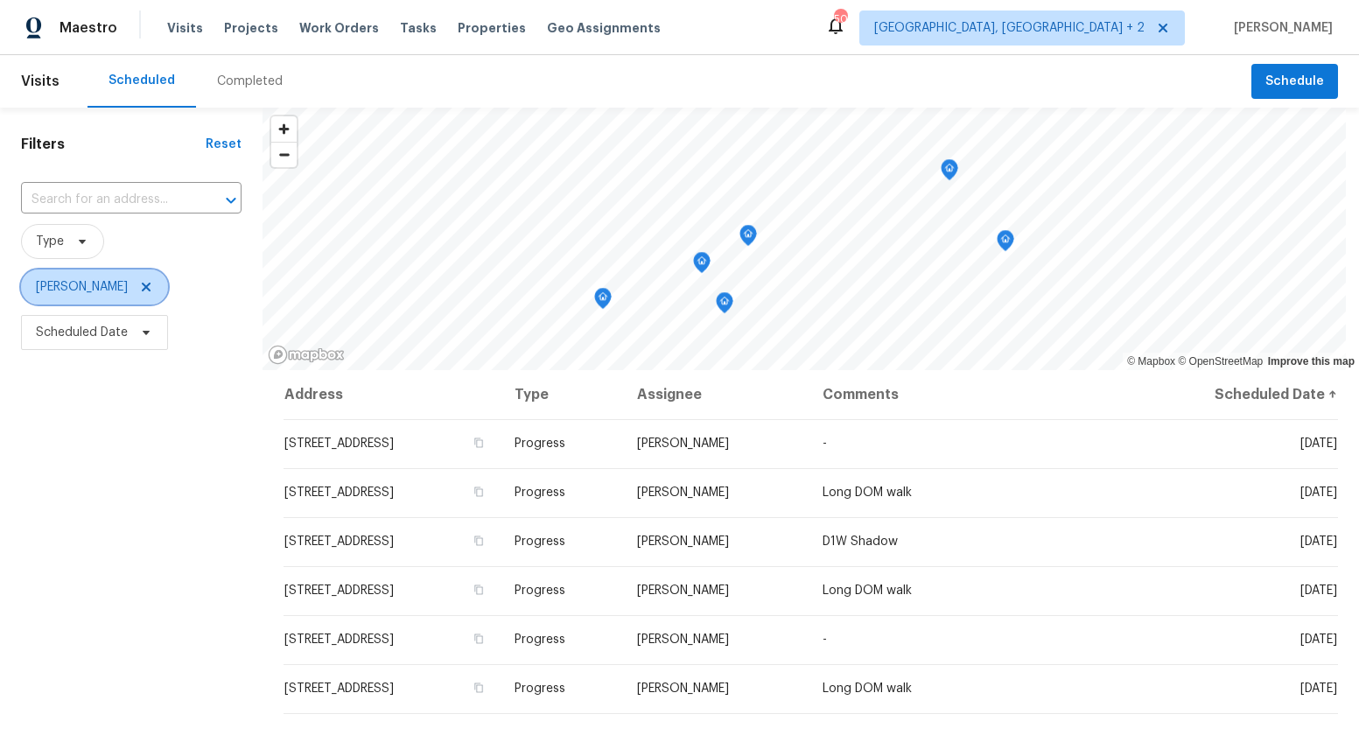
click at [139, 286] on icon at bounding box center [146, 287] width 14 height 14
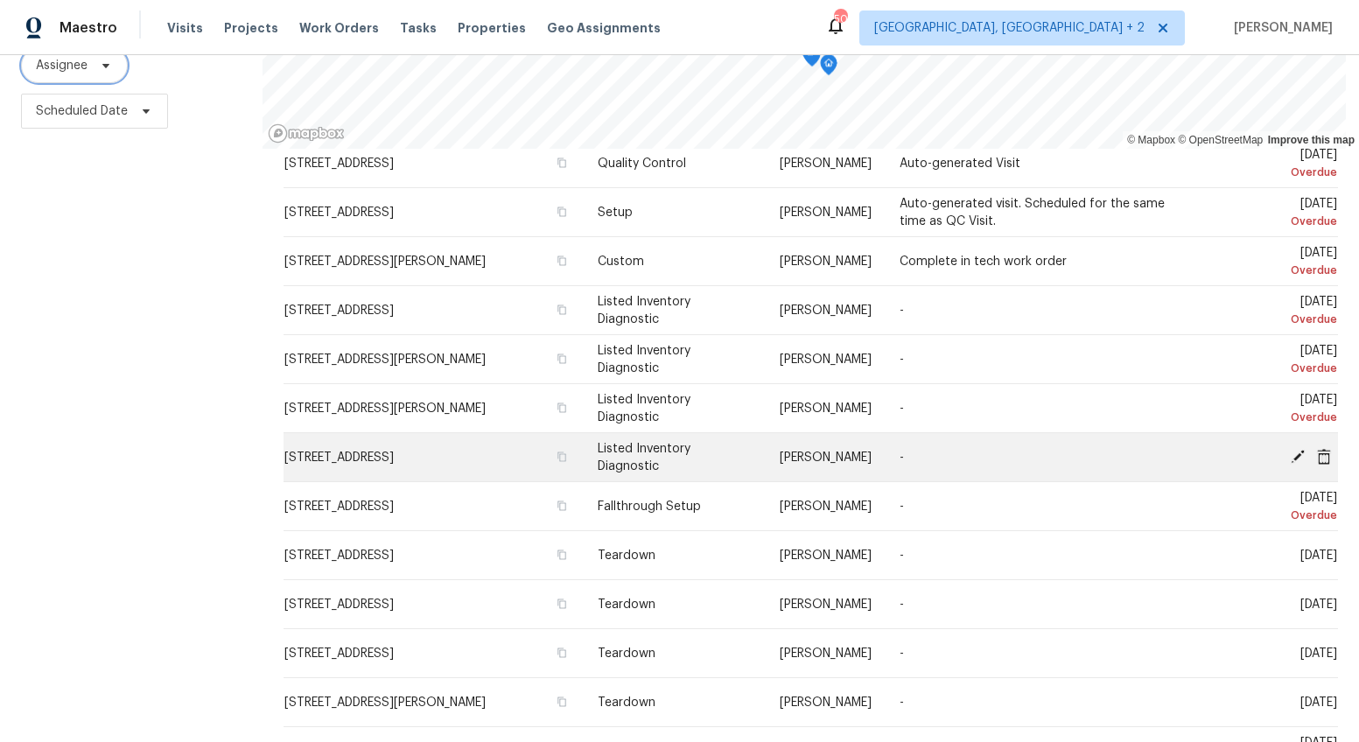
scroll to position [368, 0]
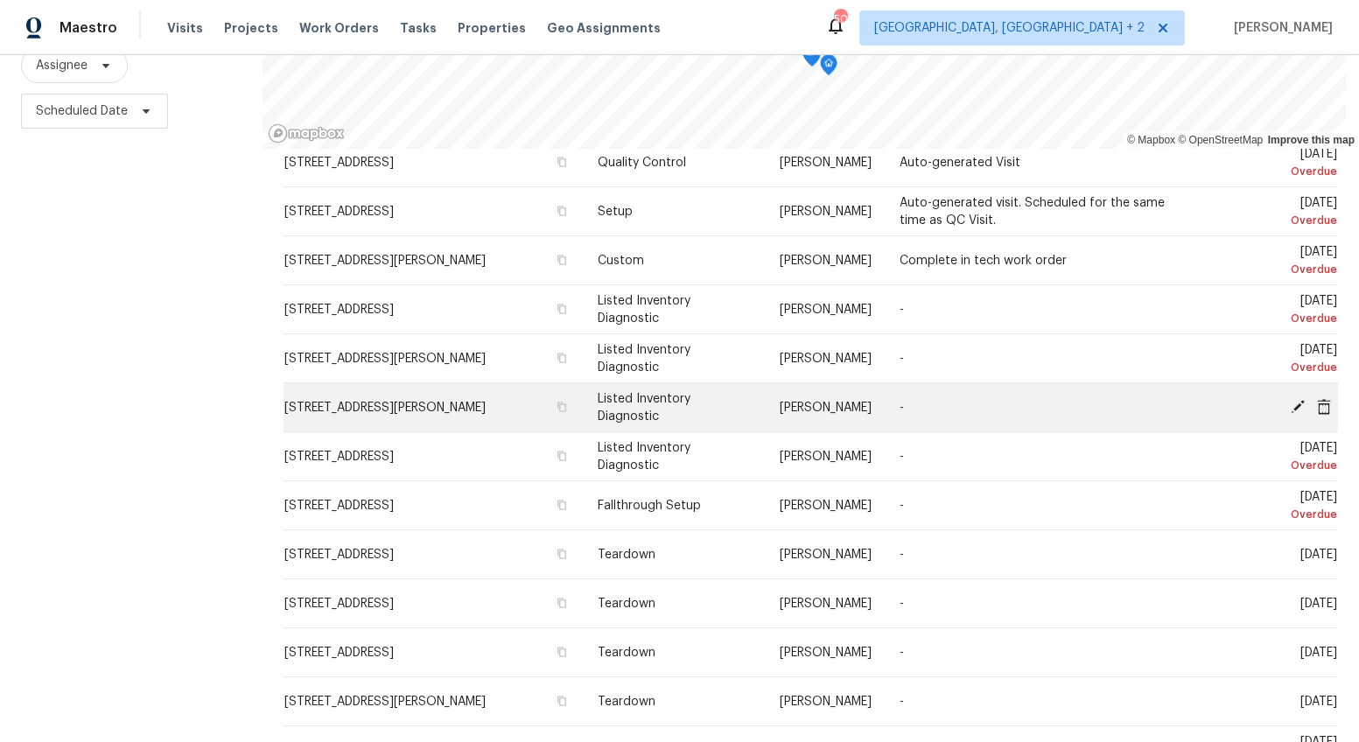
click at [1291, 399] on icon at bounding box center [1298, 406] width 14 height 14
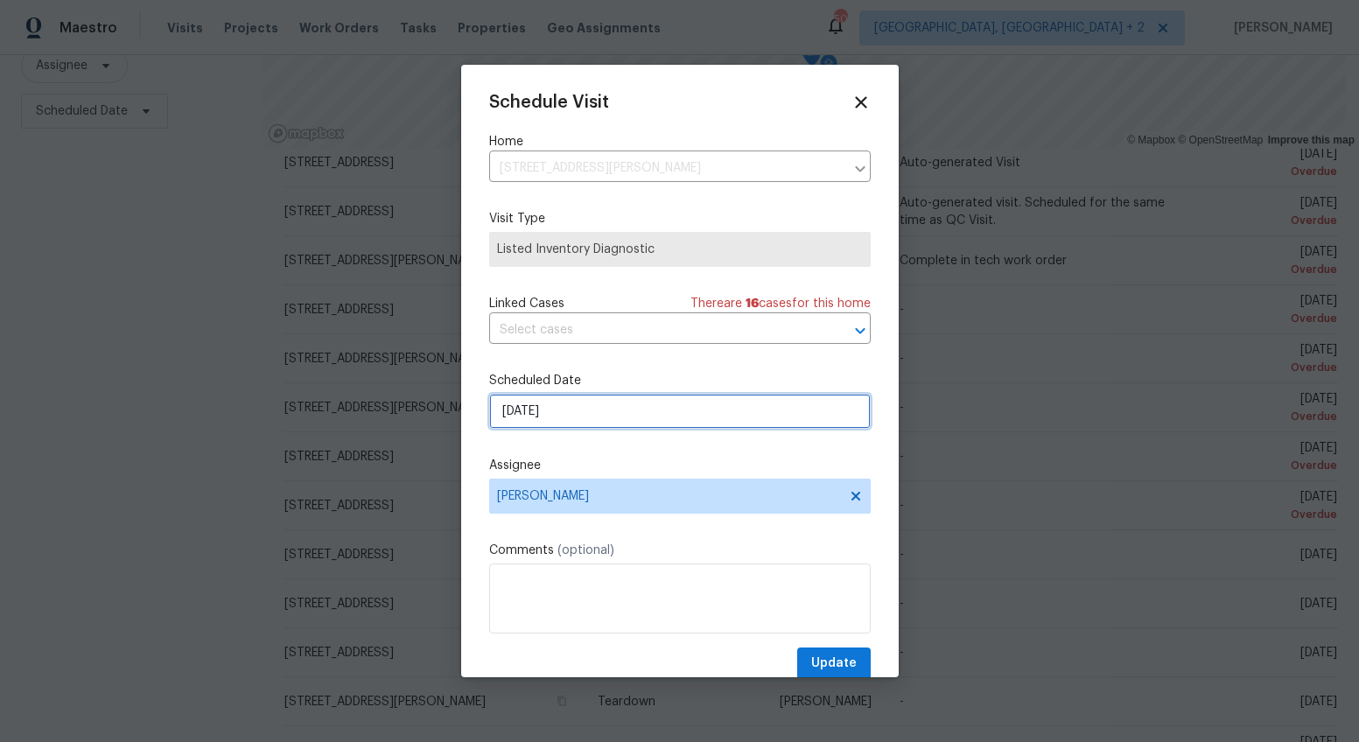
click at [521, 408] on input "[DATE]" at bounding box center [680, 411] width 382 height 35
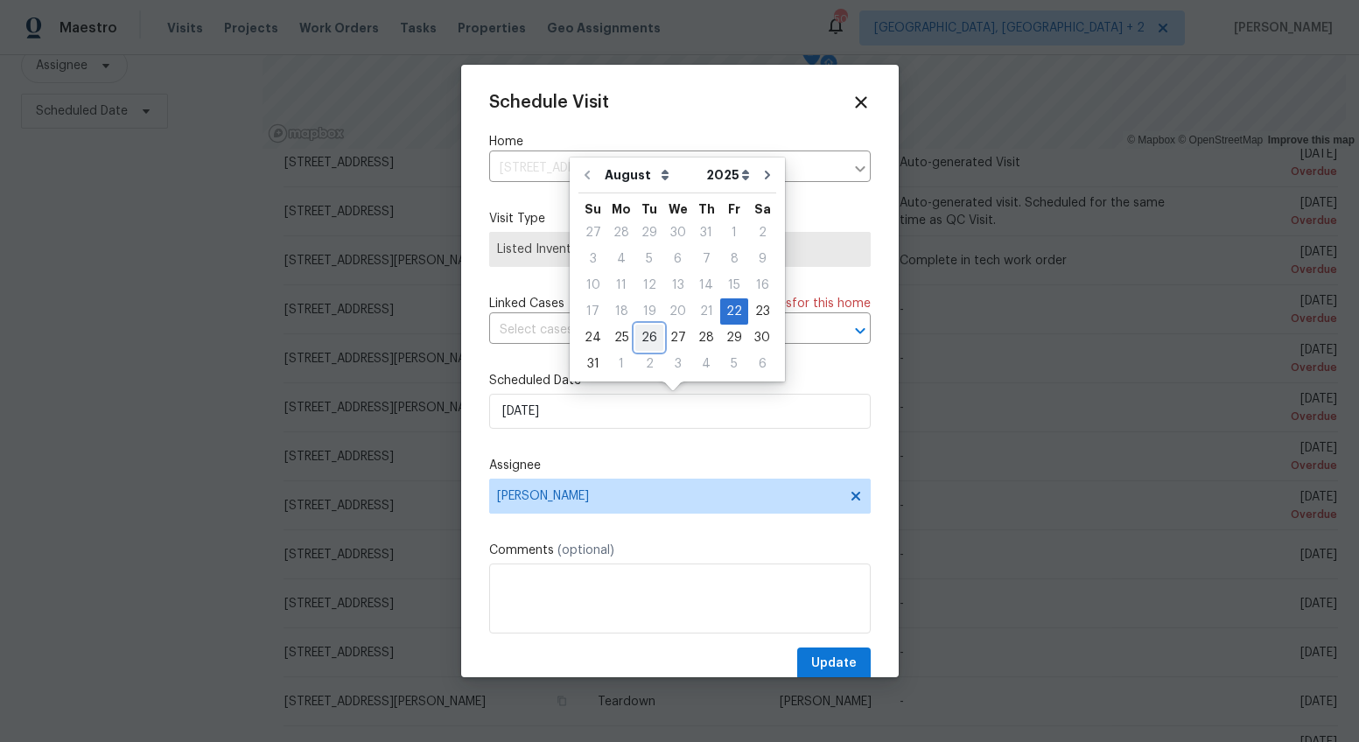
click at [642, 333] on div "26" at bounding box center [649, 338] width 28 height 25
type input "[DATE]"
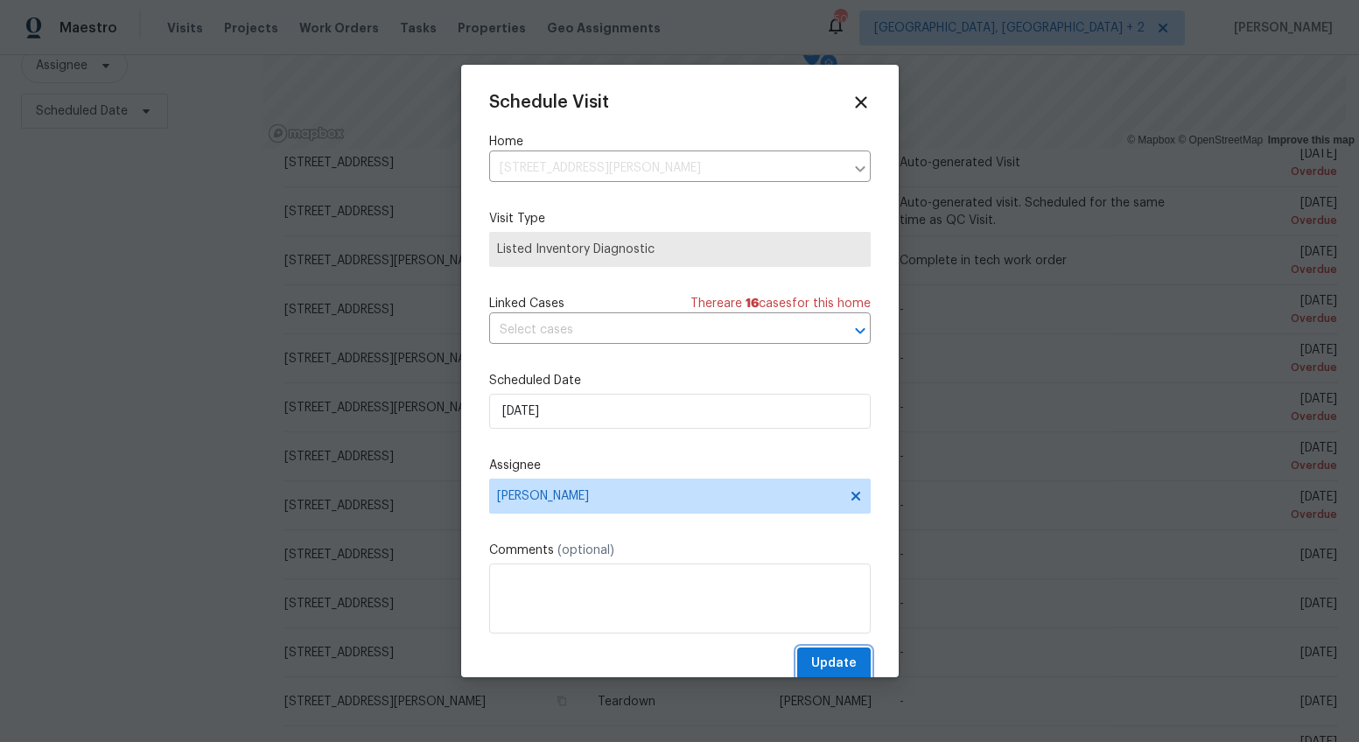
click at [830, 663] on span "Update" at bounding box center [834, 664] width 46 height 22
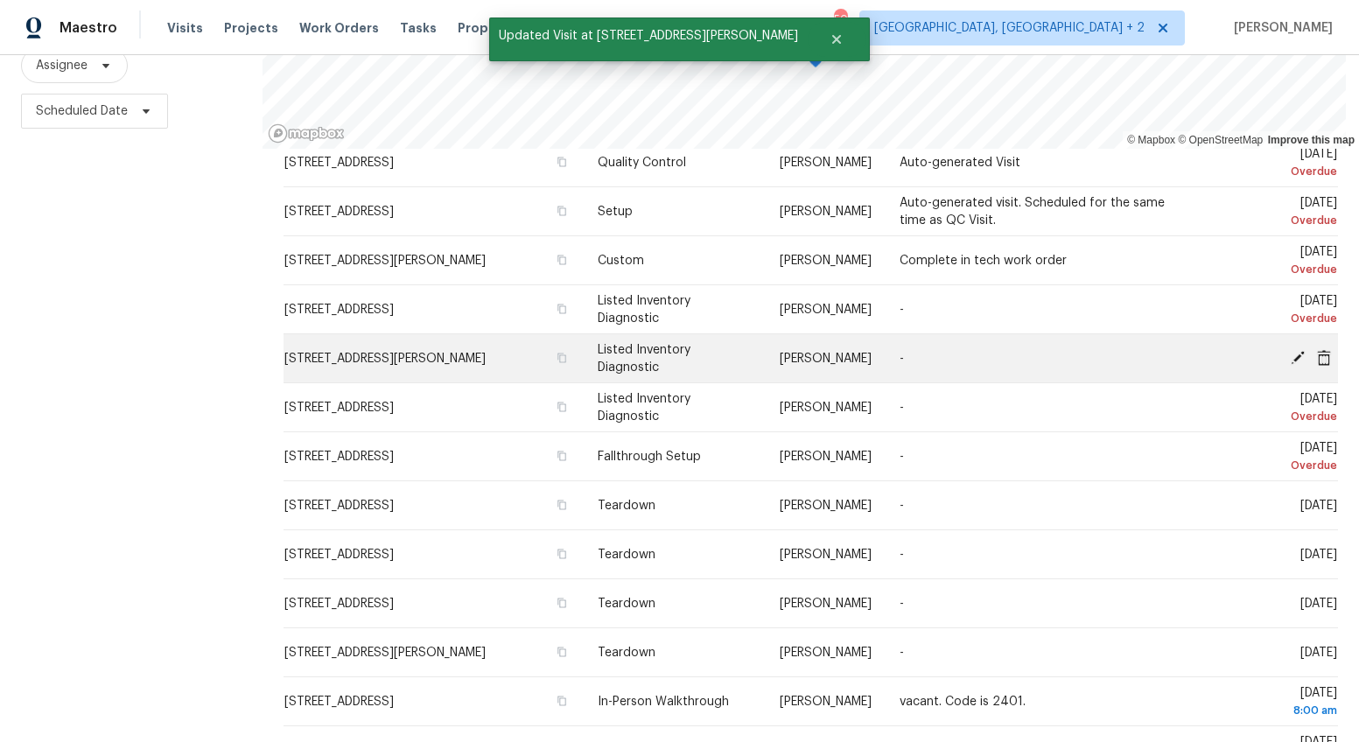
click at [1291, 350] on icon at bounding box center [1298, 357] width 14 height 14
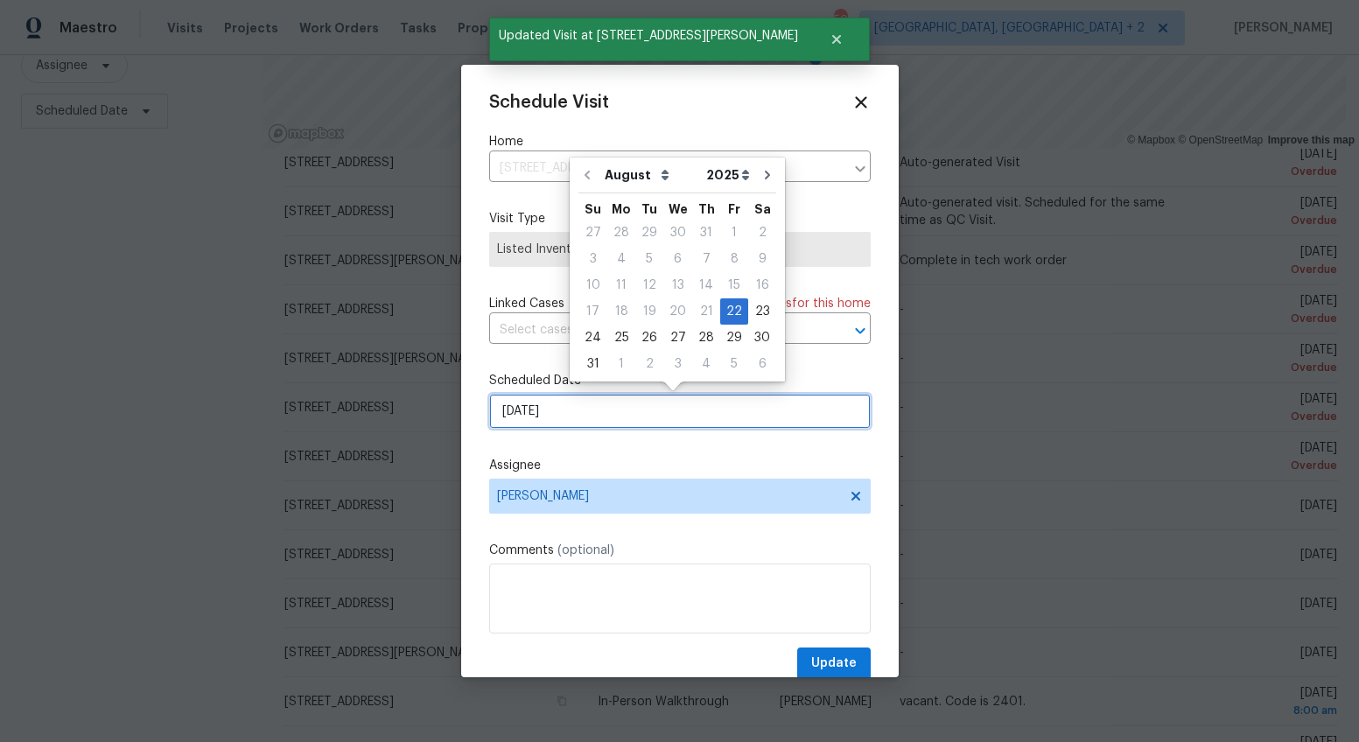
click at [514, 403] on input "[DATE]" at bounding box center [680, 411] width 382 height 35
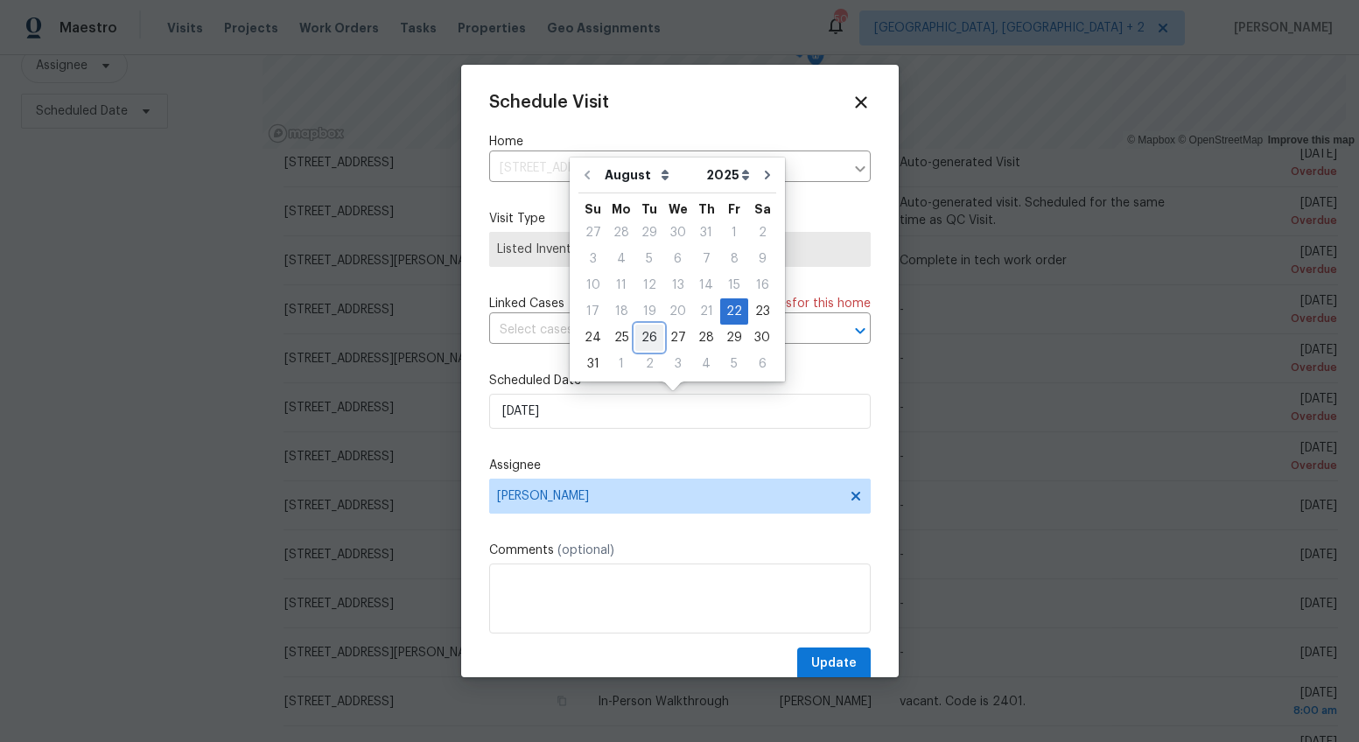
click at [641, 338] on div "26" at bounding box center [649, 338] width 28 height 25
type input "[DATE]"
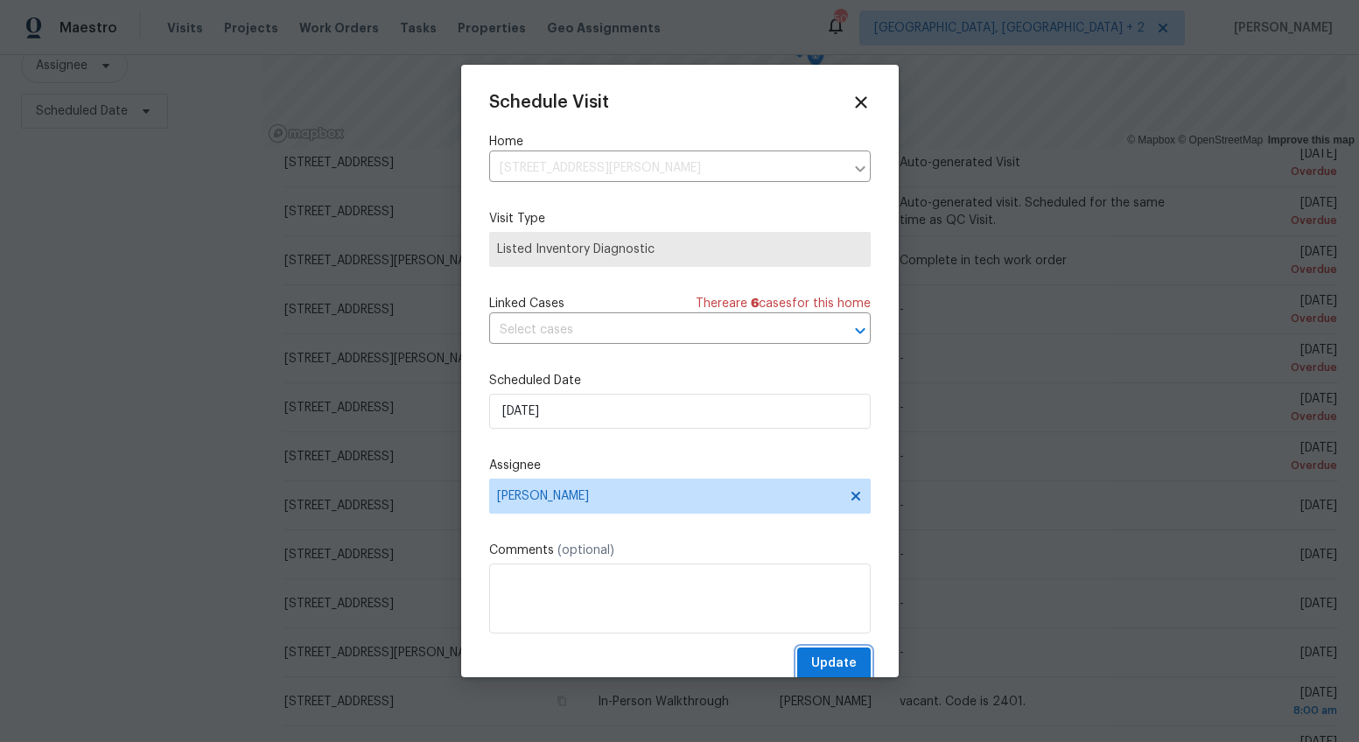
click at [828, 656] on span "Update" at bounding box center [834, 664] width 46 height 22
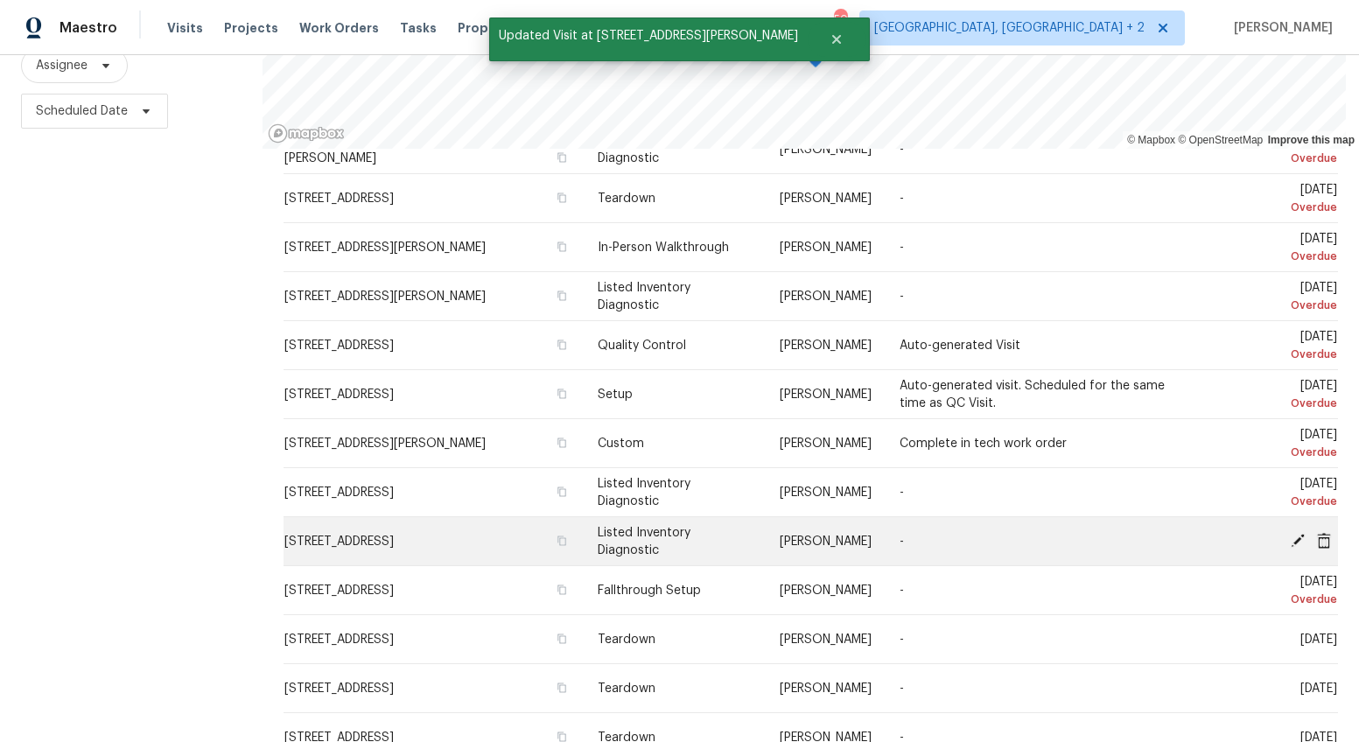
scroll to position [199, 0]
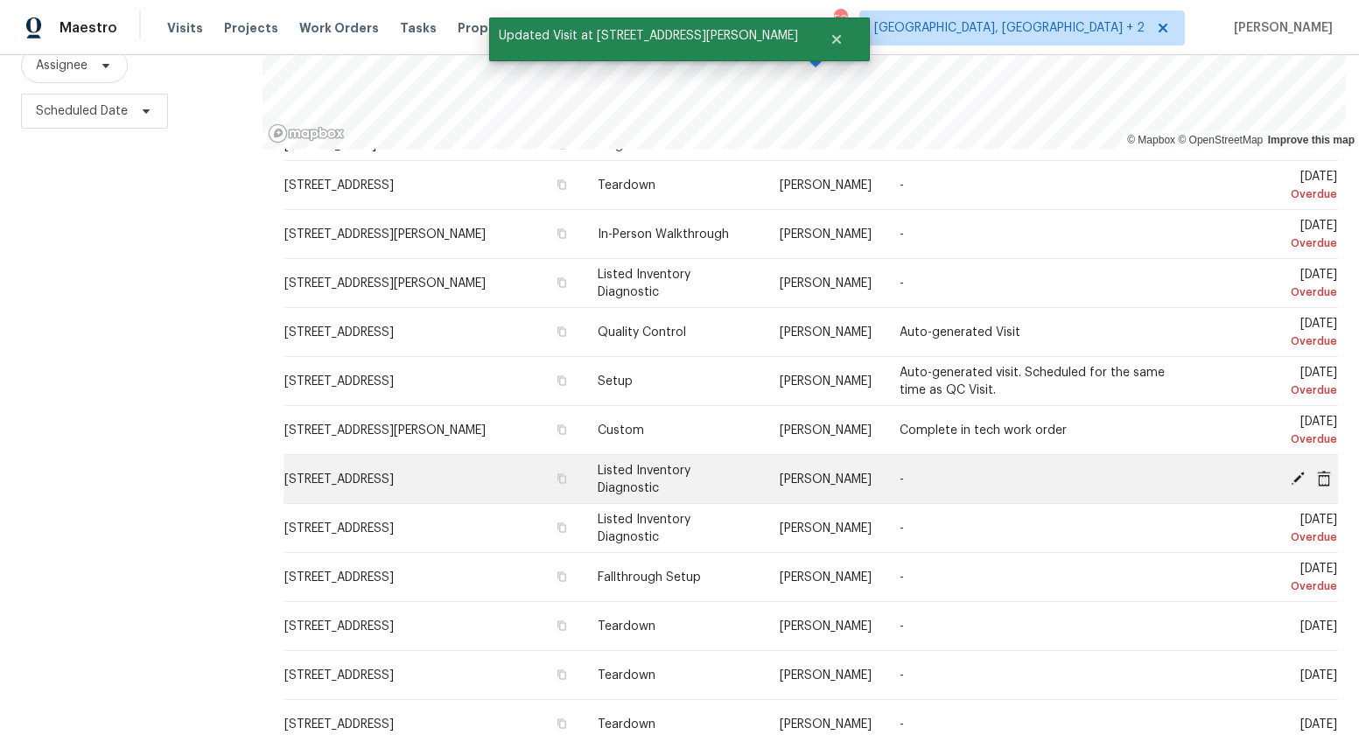
click at [1291, 471] on icon at bounding box center [1298, 478] width 14 height 14
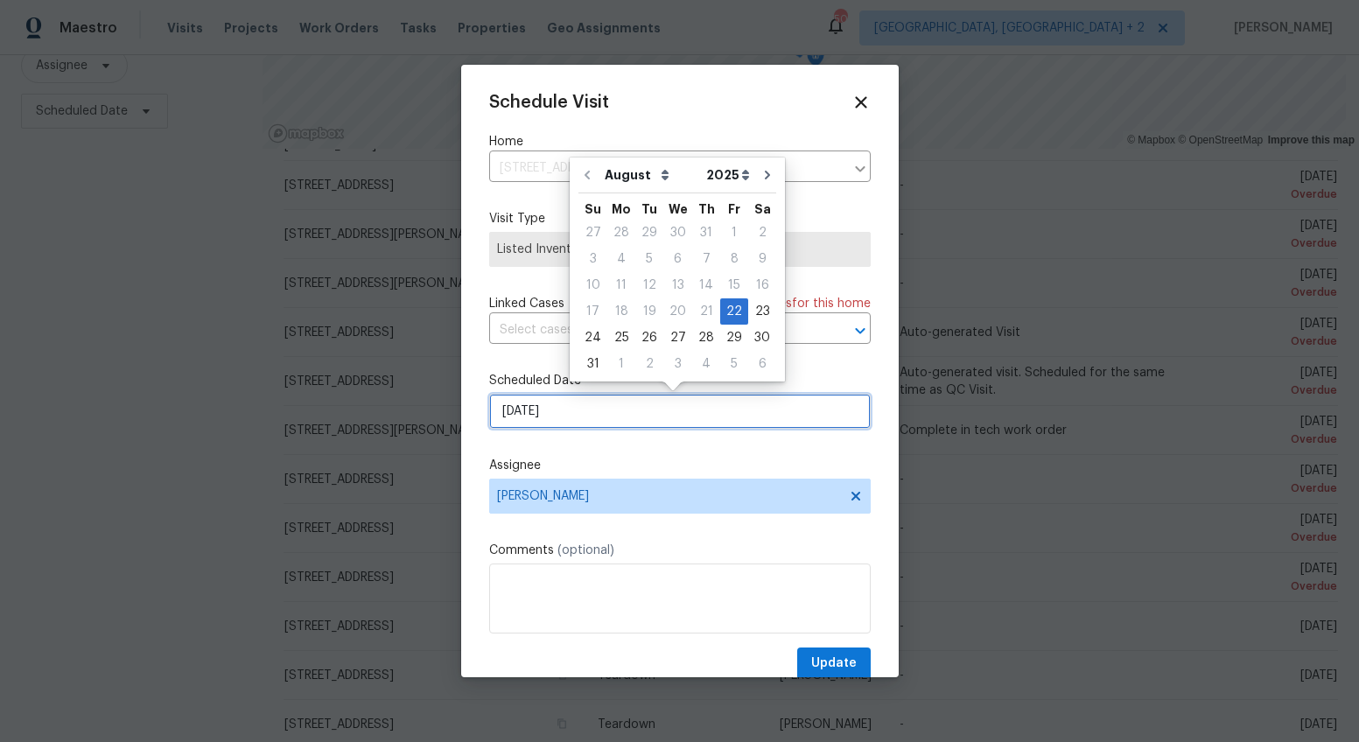
click at [521, 410] on input "[DATE]" at bounding box center [680, 411] width 382 height 35
click at [643, 334] on div "26" at bounding box center [649, 338] width 28 height 25
type input "[DATE]"
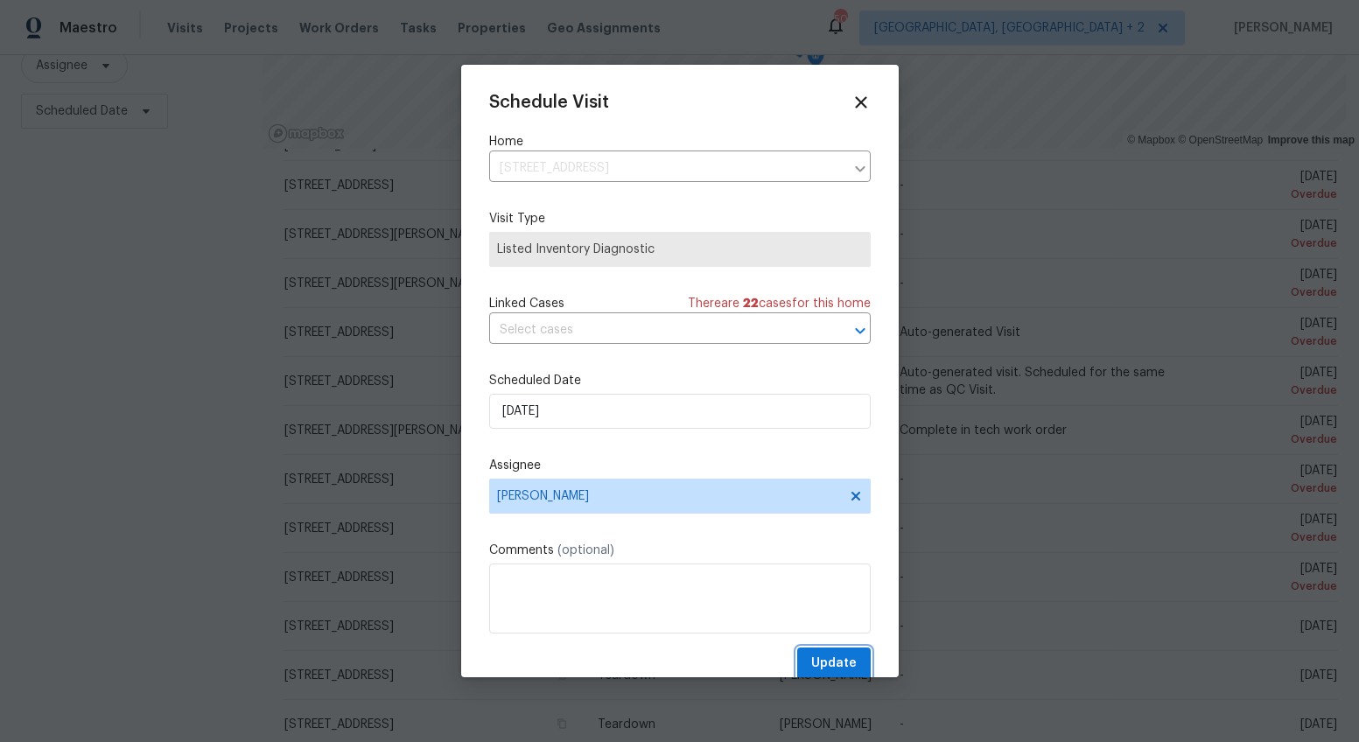
click at [829, 670] on span "Update" at bounding box center [834, 664] width 46 height 22
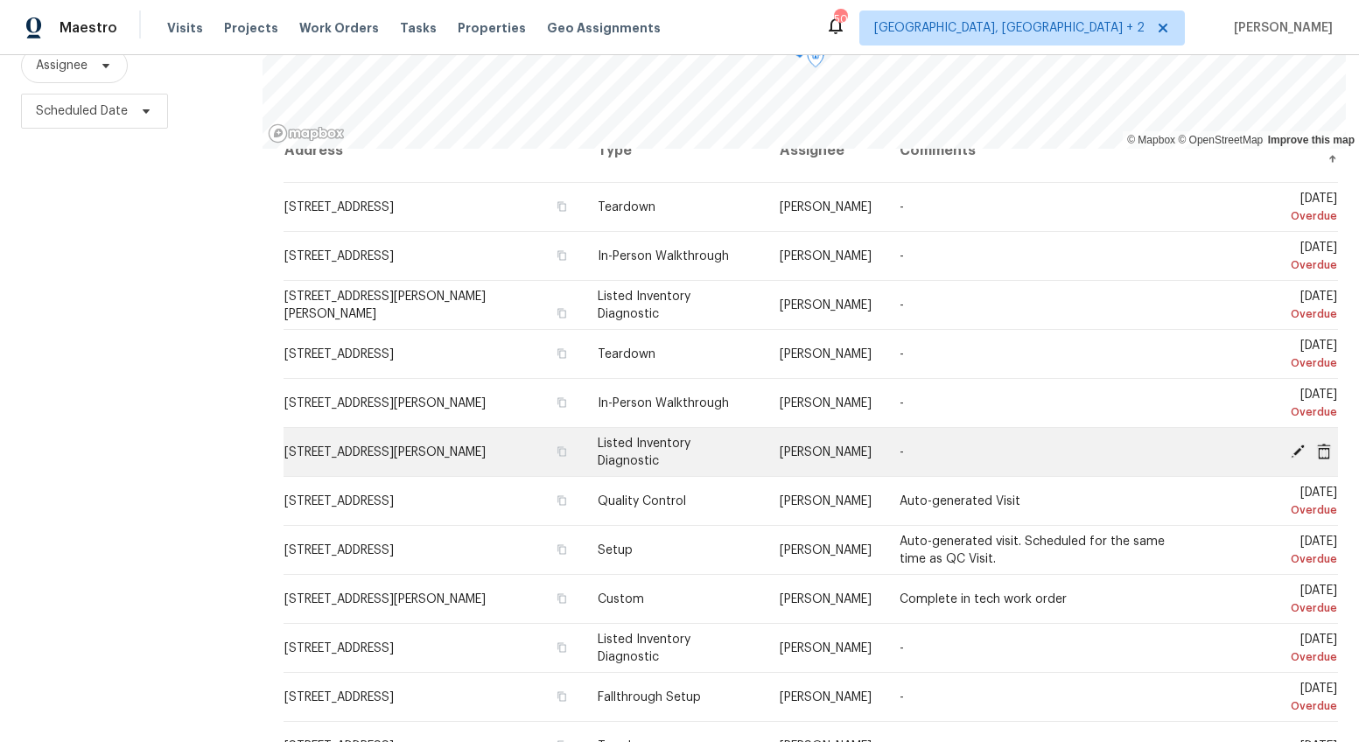
scroll to position [25, 0]
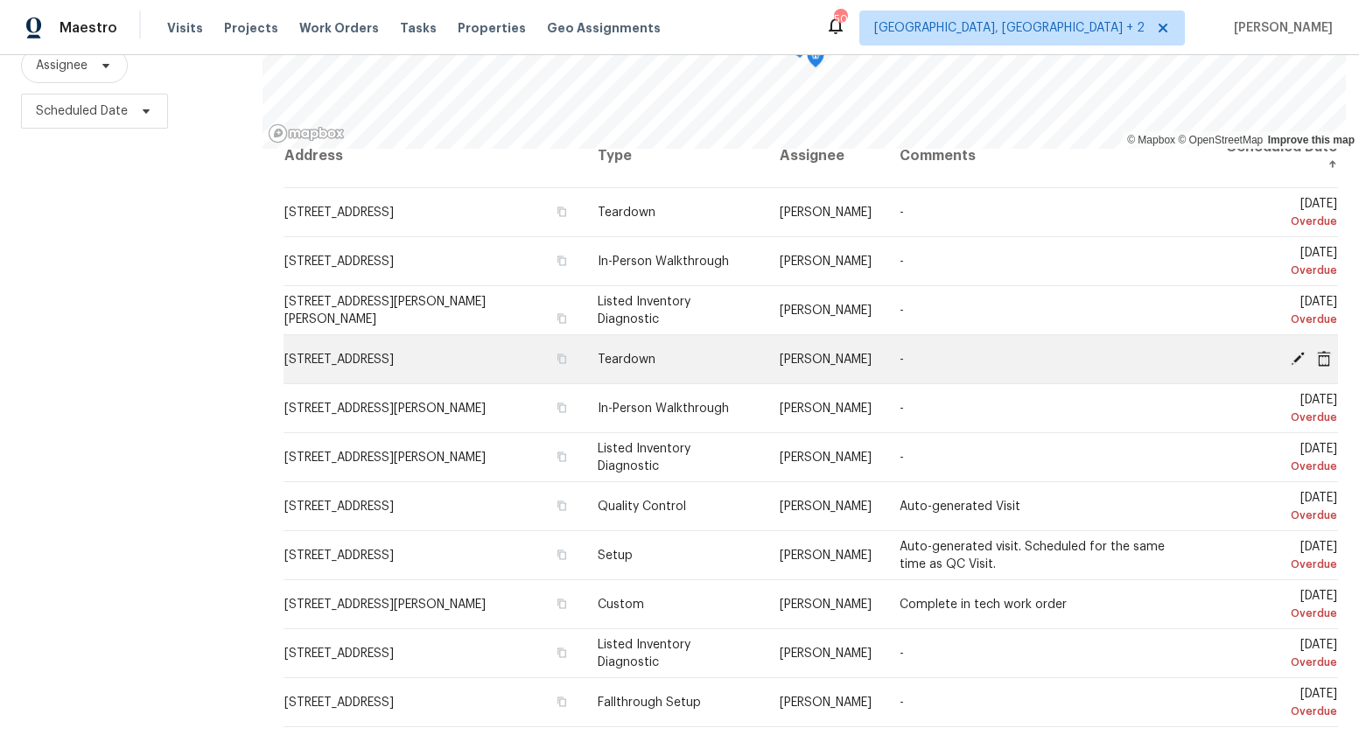
click at [1291, 351] on icon at bounding box center [1298, 358] width 14 height 14
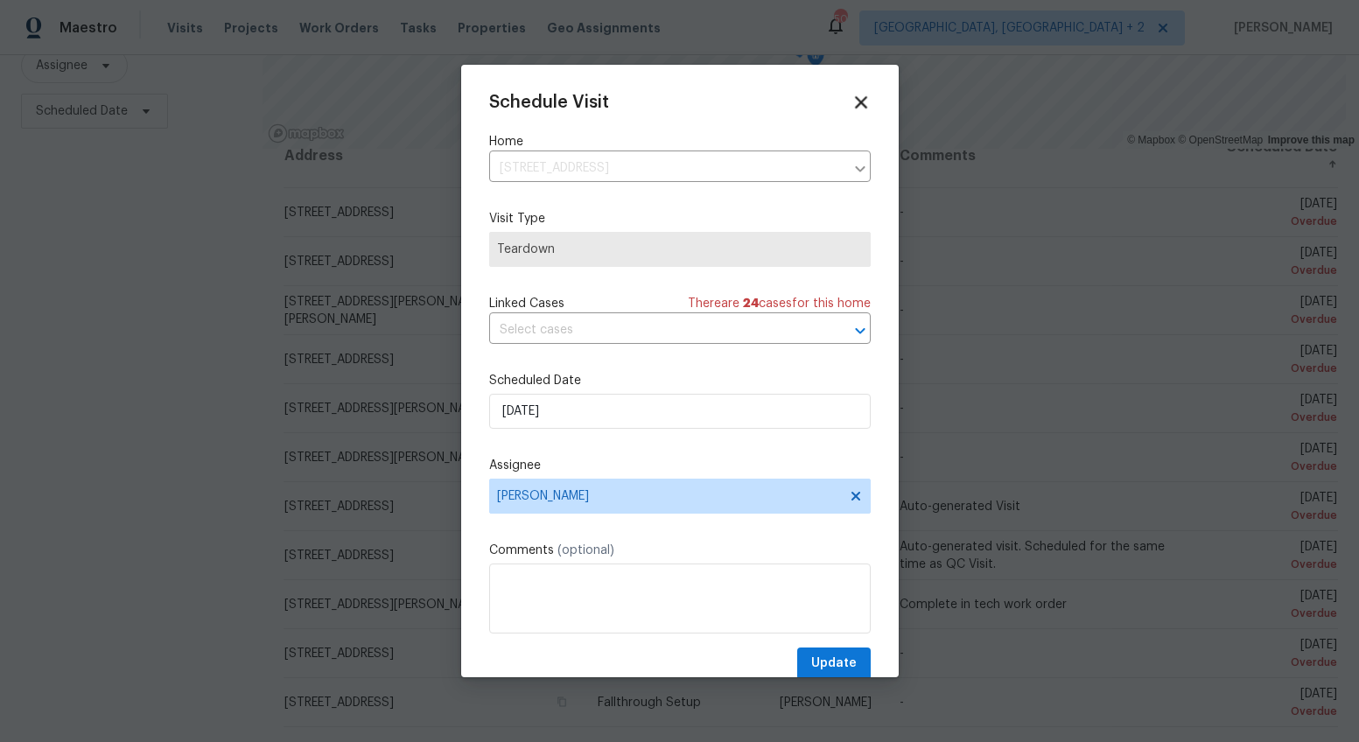
click at [855, 99] on icon at bounding box center [861, 102] width 12 height 12
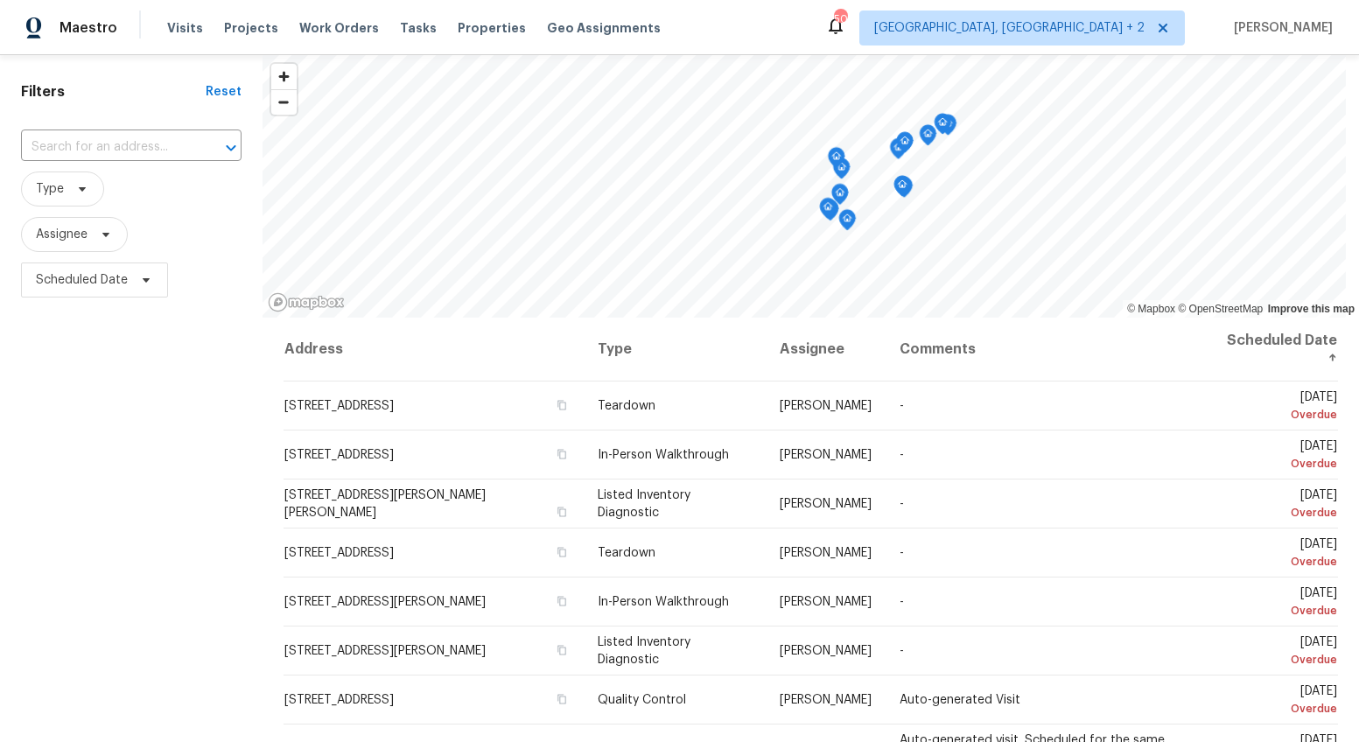
scroll to position [71, 0]
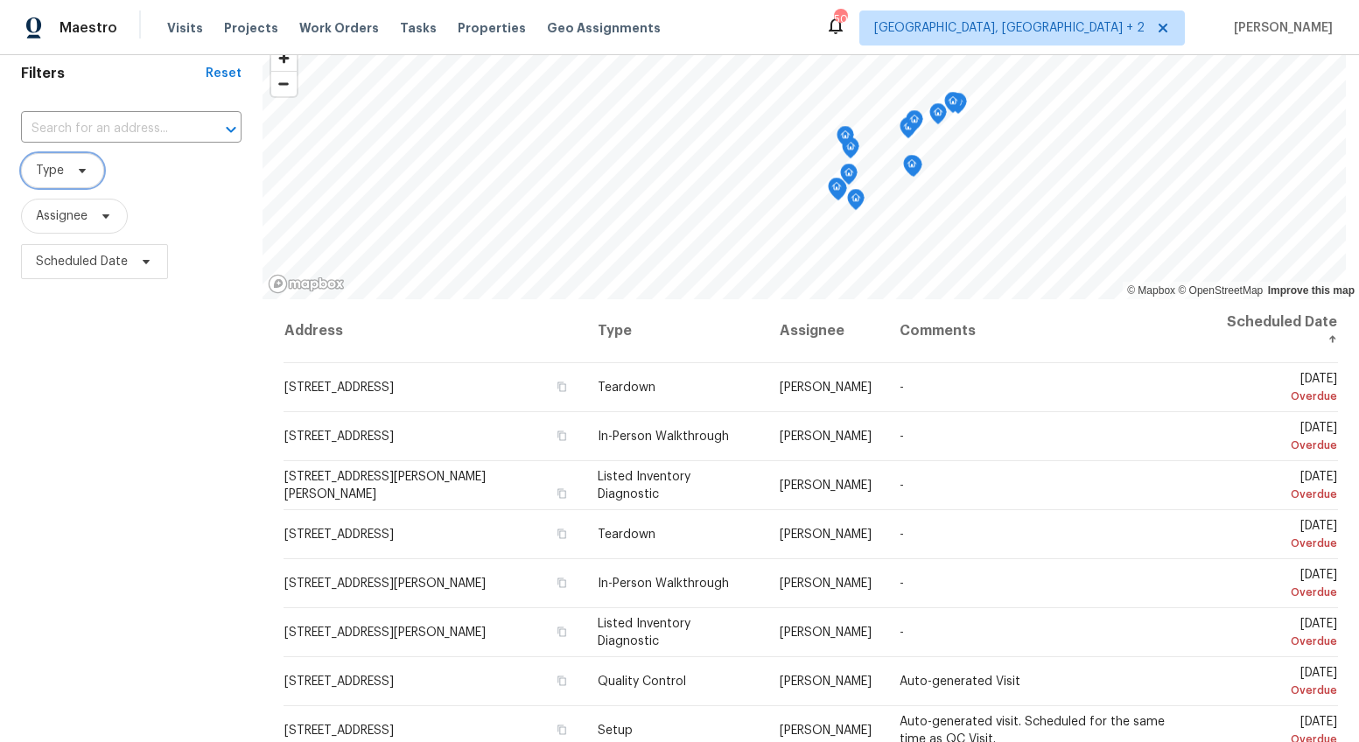
click at [70, 166] on span at bounding box center [79, 171] width 19 height 14
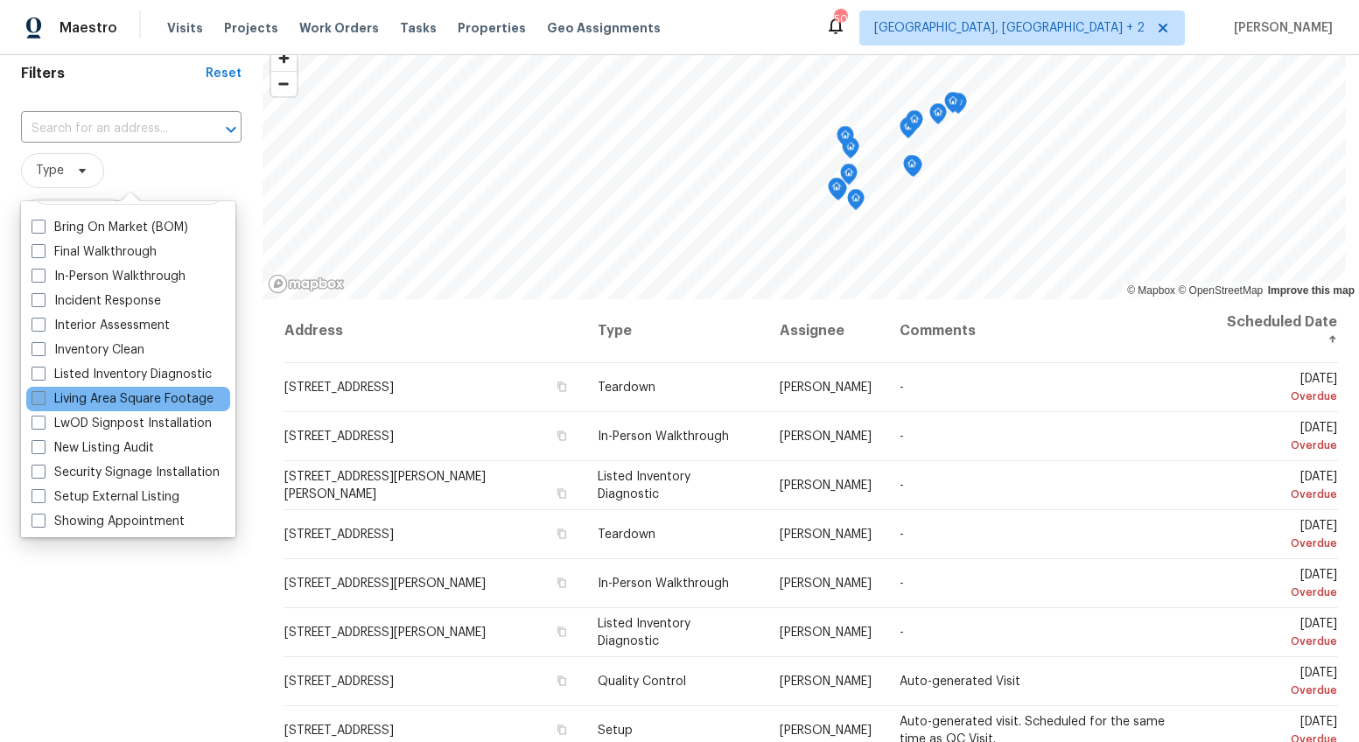
scroll to position [40, 0]
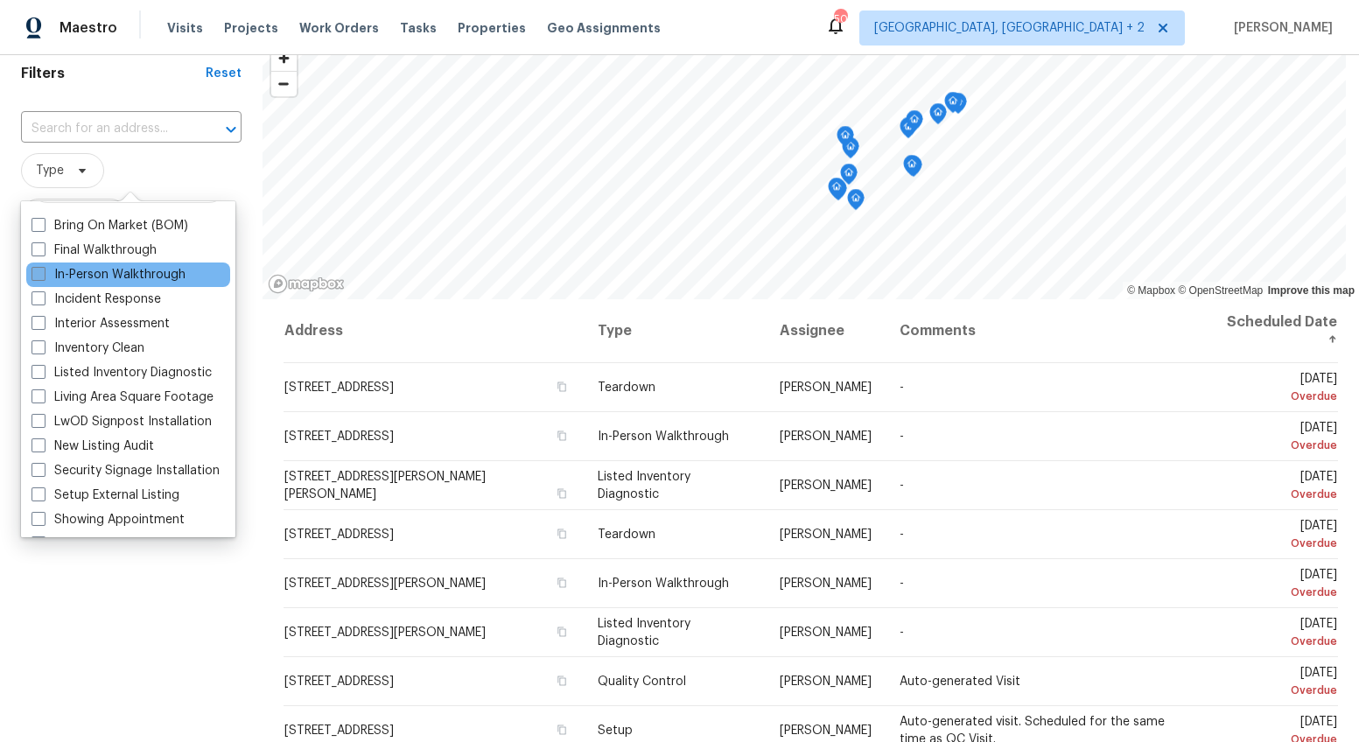
type input "in"
click at [125, 275] on label "In-Person Walkthrough" at bounding box center [109, 275] width 154 height 18
click at [43, 275] on input "In-Person Walkthrough" at bounding box center [37, 271] width 11 height 11
checkbox input "true"
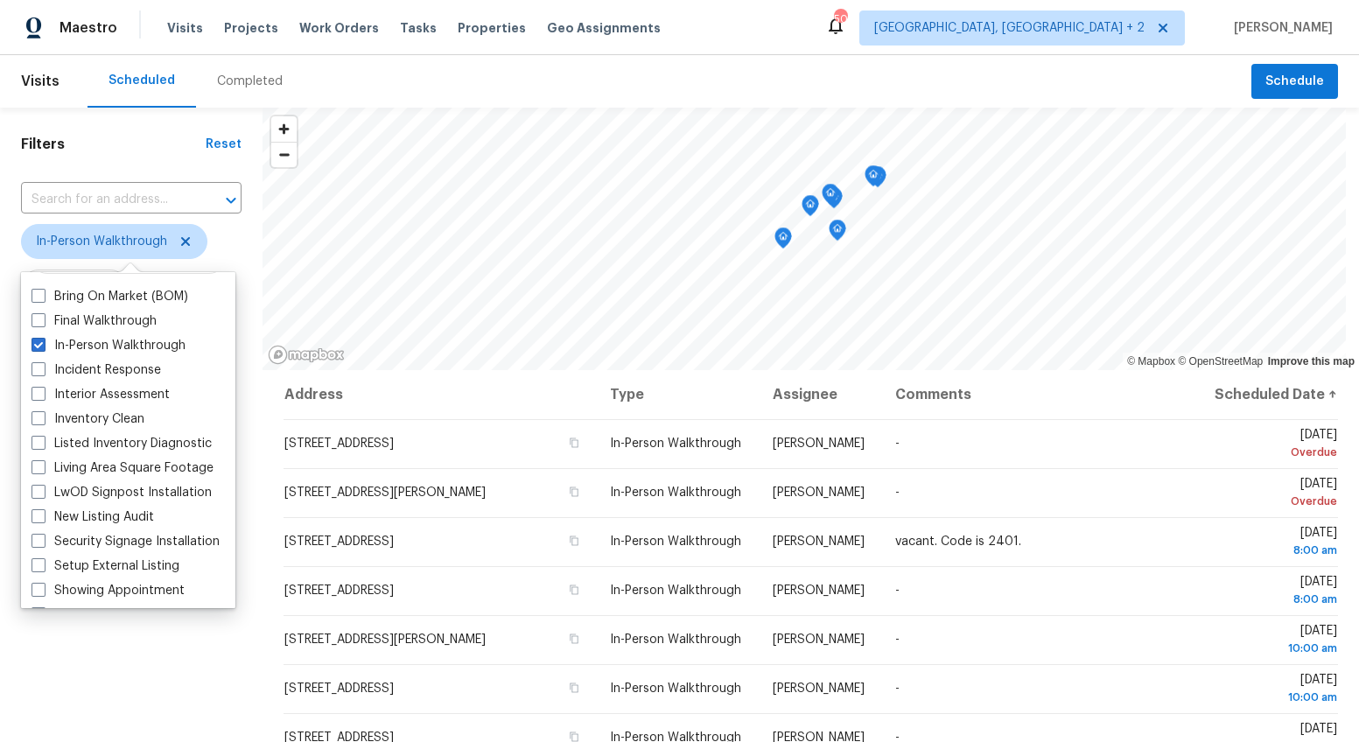
click at [159, 691] on div "Filters Reset ​ In-Person Walkthrough Assignee Scheduled Date" at bounding box center [131, 536] width 263 height 856
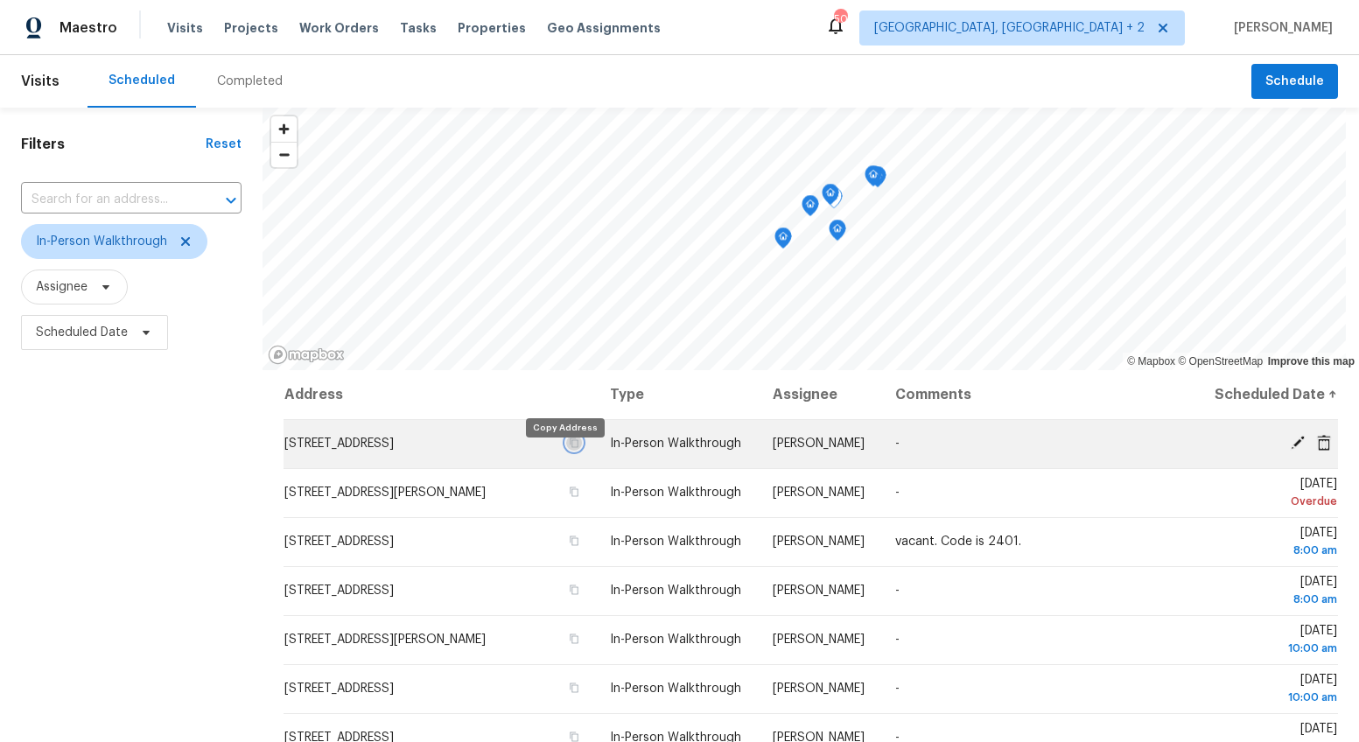
click at [569, 448] on icon "button" at bounding box center [574, 443] width 11 height 11
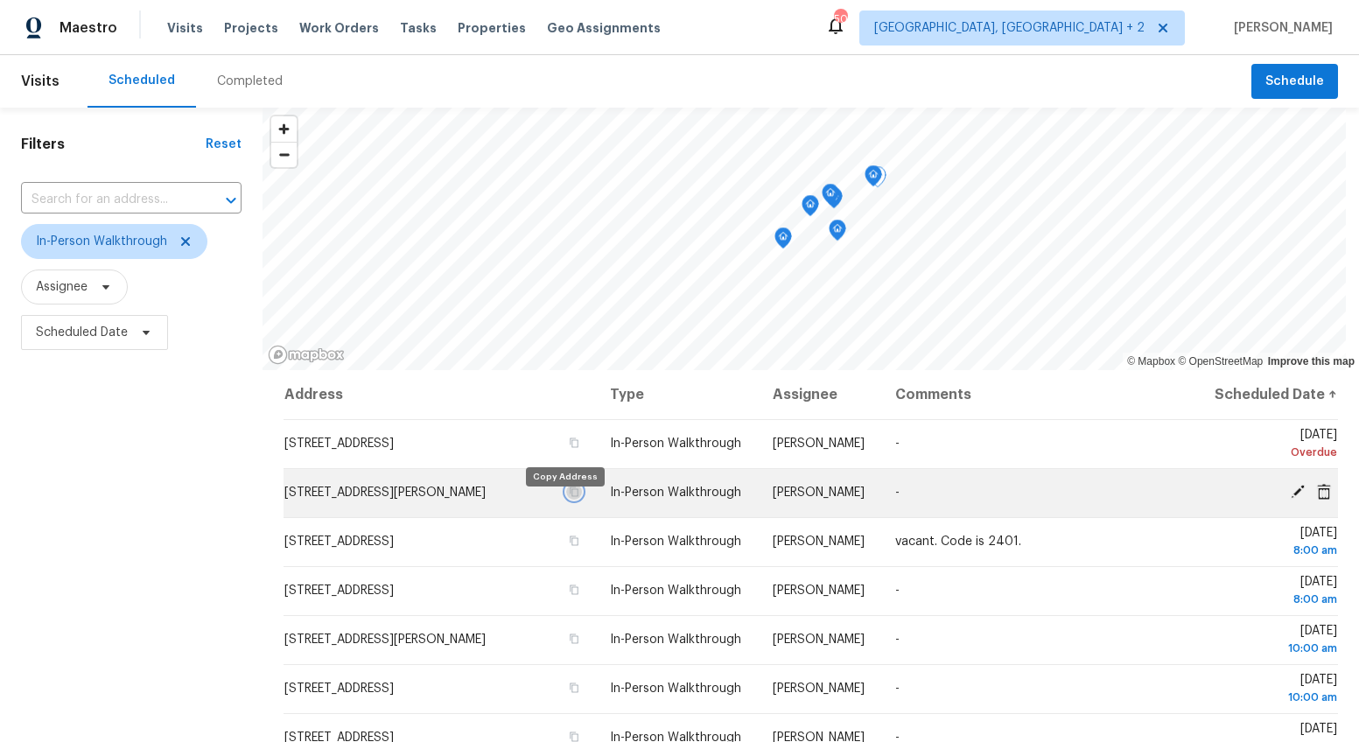
click at [571, 497] on icon "button" at bounding box center [575, 493] width 9 height 10
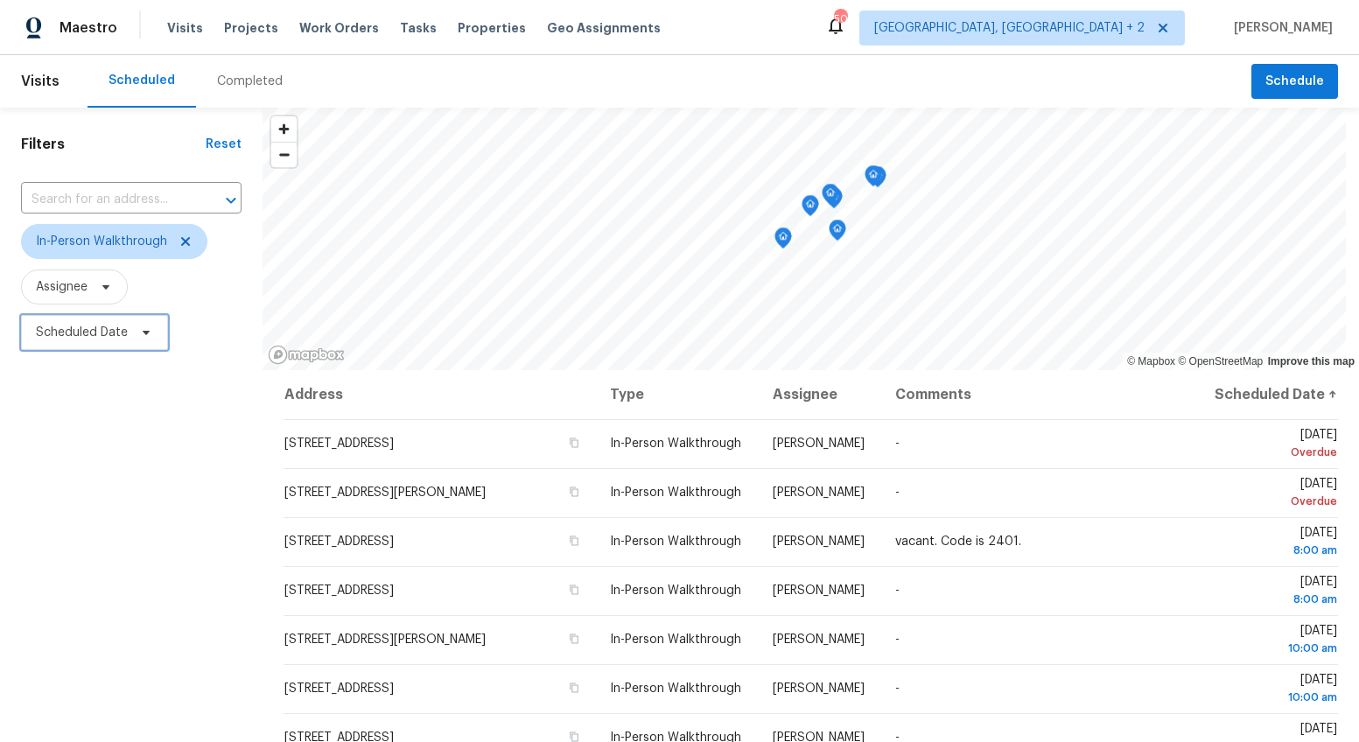
click at [77, 328] on span "Scheduled Date" at bounding box center [82, 333] width 92 height 18
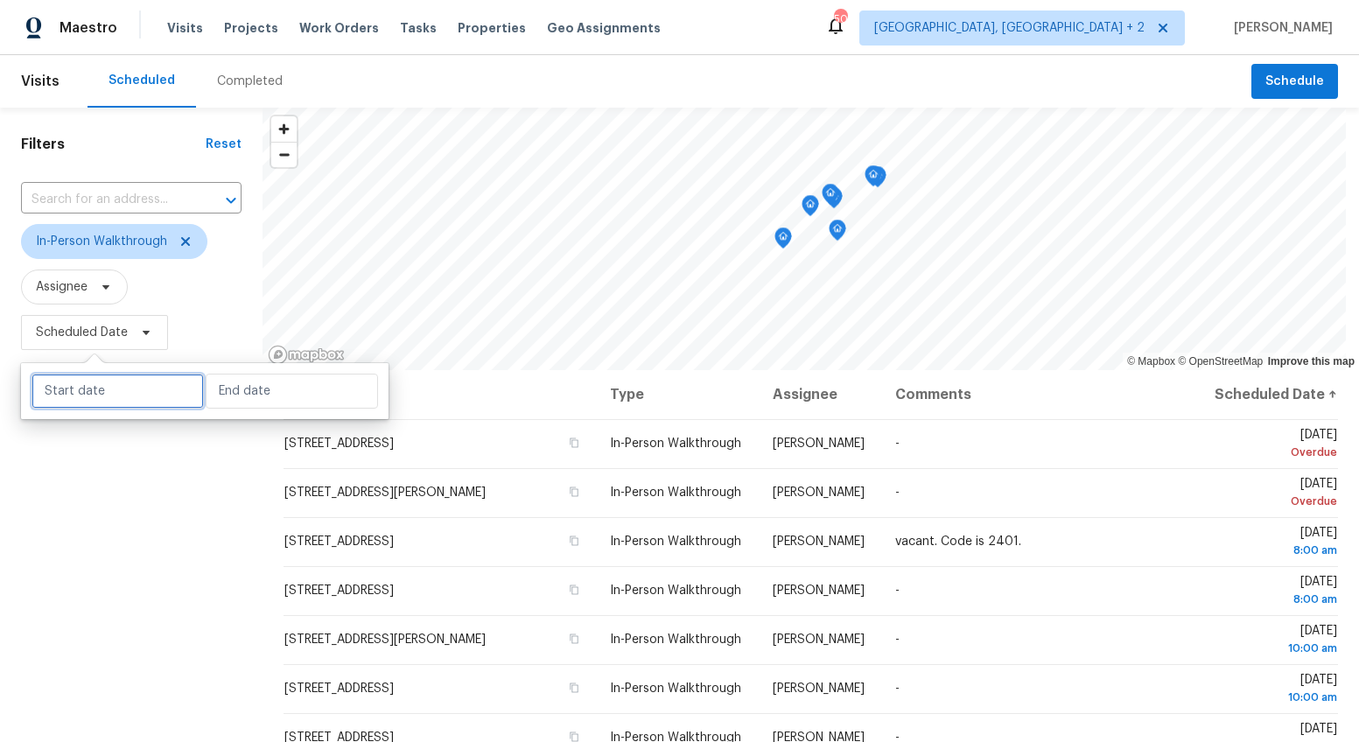
click at [111, 389] on input "text" at bounding box center [118, 391] width 172 height 35
select select "7"
select select "2025"
select select "8"
select select "2025"
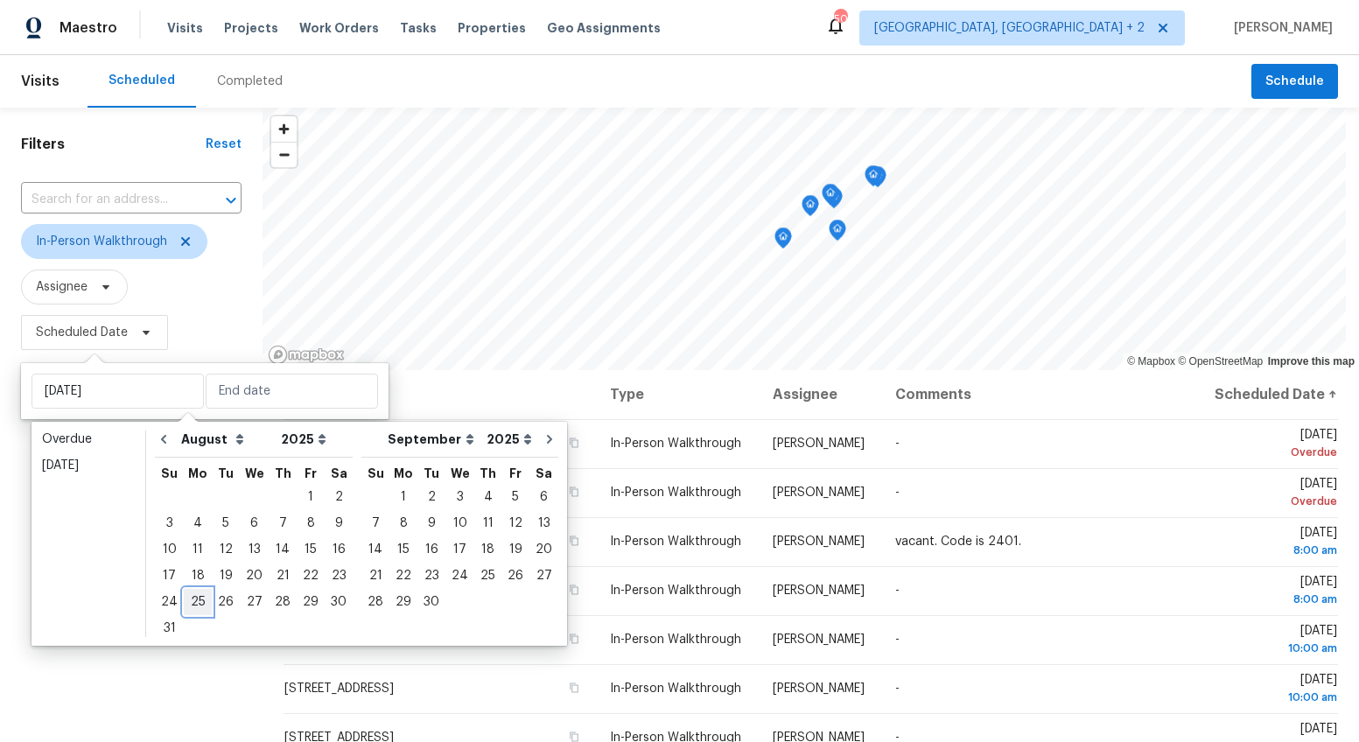
click at [201, 593] on div "25" at bounding box center [198, 602] width 28 height 25
type input "[DATE]"
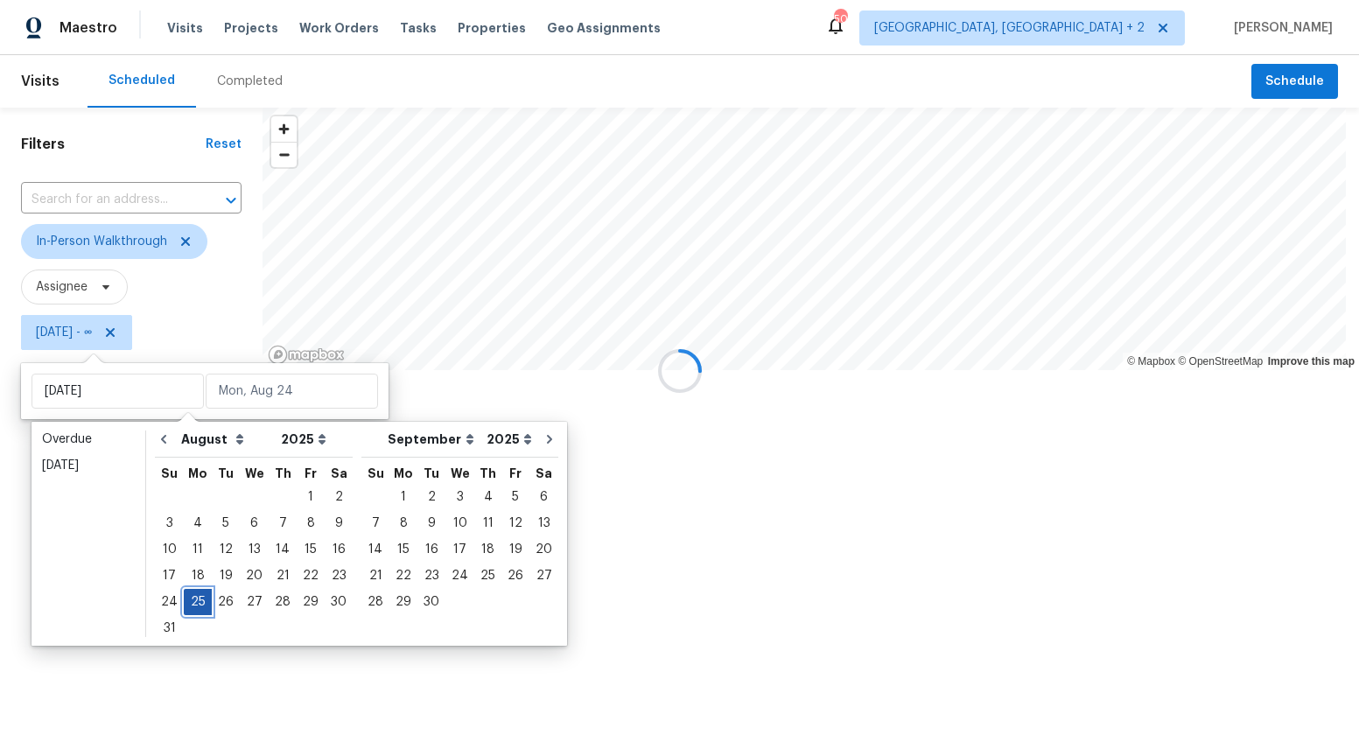
click at [201, 593] on div "25" at bounding box center [198, 602] width 28 height 25
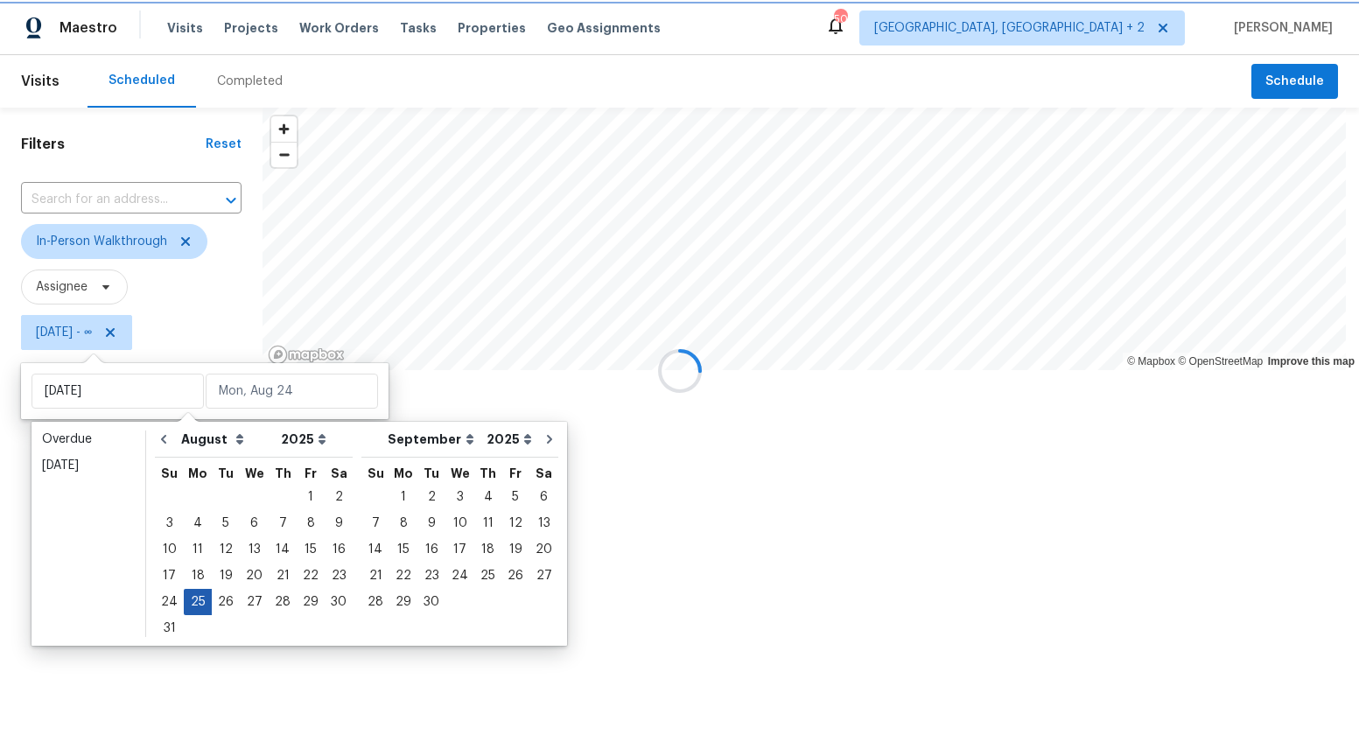
type input "[DATE]"
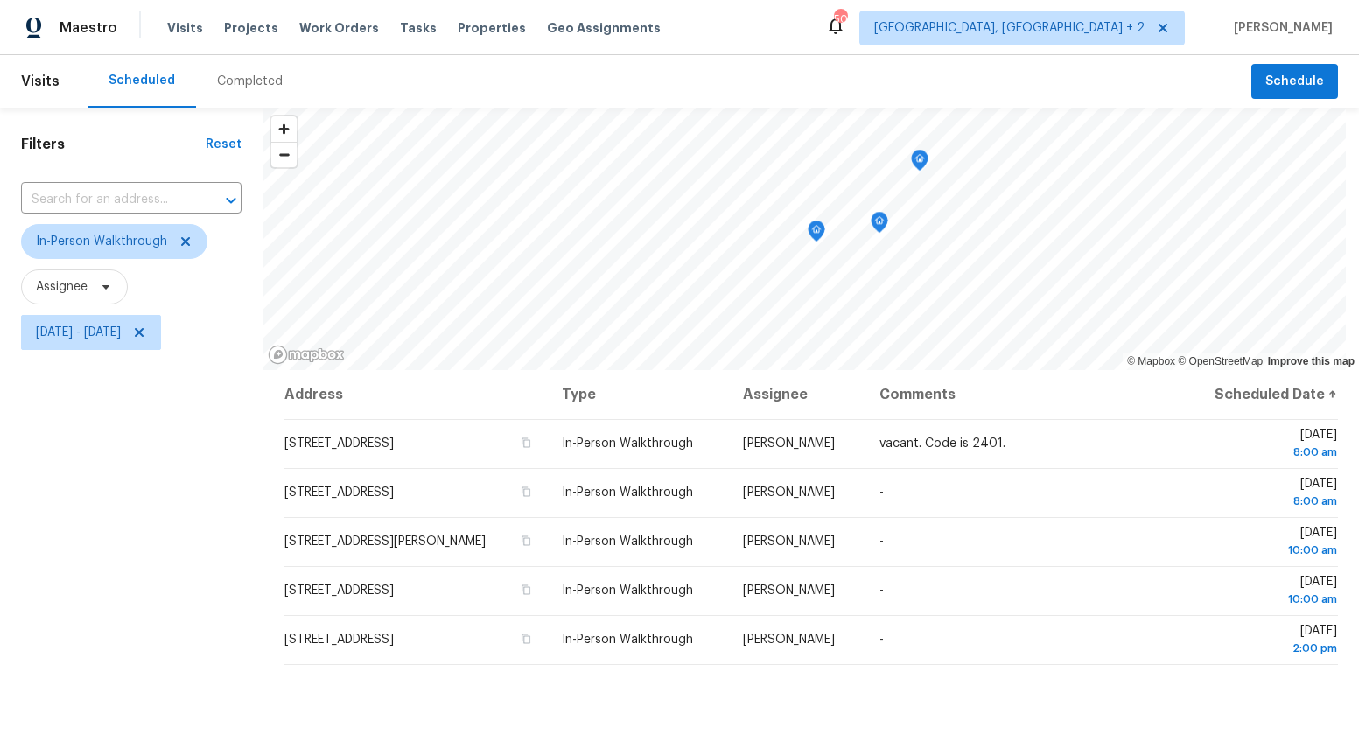
click at [192, 595] on div "Filters Reset ​ In-Person Walkthrough Assignee [DATE] - [DATE]" at bounding box center [131, 536] width 263 height 856
